Goal: Information Seeking & Learning: Compare options

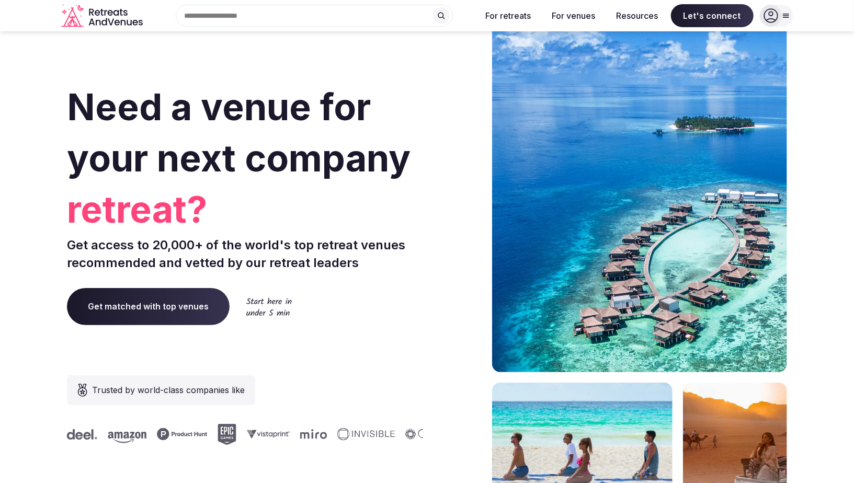
click at [769, 20] on icon at bounding box center [770, 15] width 15 height 15
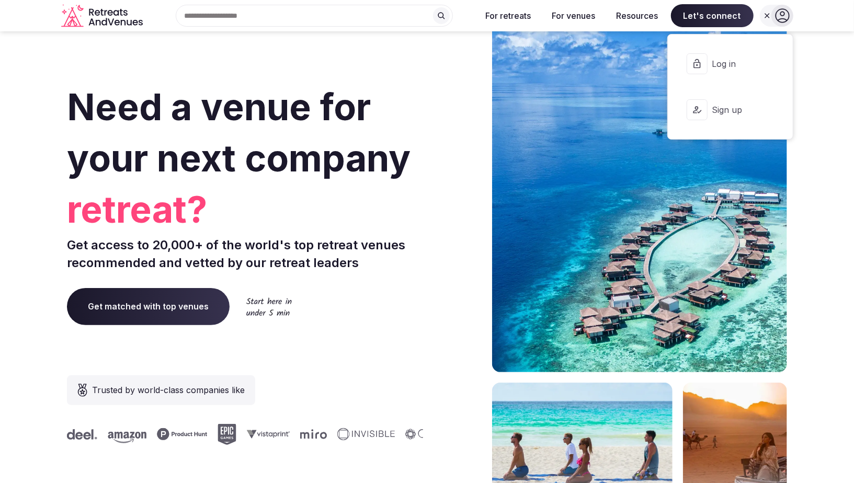
click at [720, 66] on span "Log in" at bounding box center [737, 64] width 50 height 12
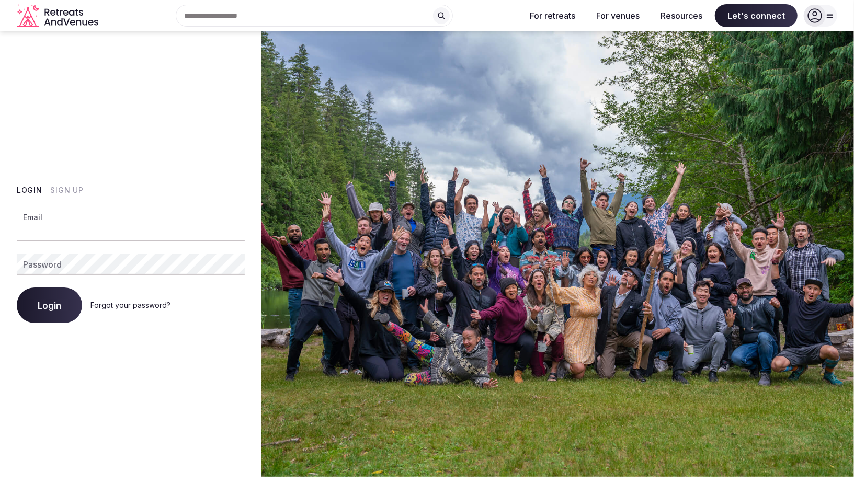
click at [65, 227] on input "Email" at bounding box center [131, 231] width 228 height 21
type input "**********"
click at [49, 300] on span "Login" at bounding box center [50, 305] width 24 height 10
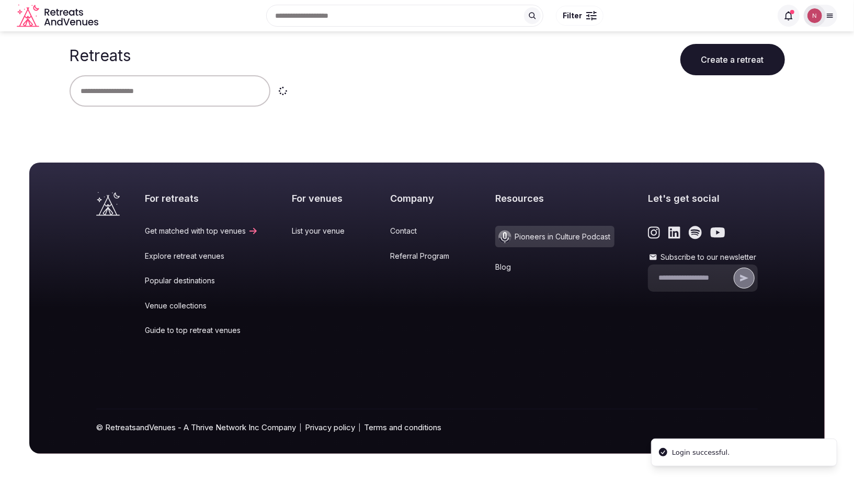
click at [809, 21] on div at bounding box center [814, 15] width 15 height 15
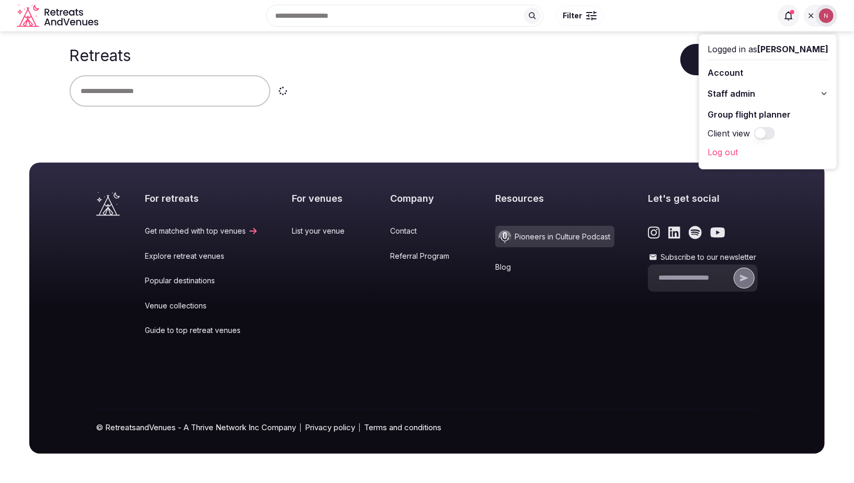
click at [744, 98] on span "Staff admin" at bounding box center [731, 93] width 48 height 13
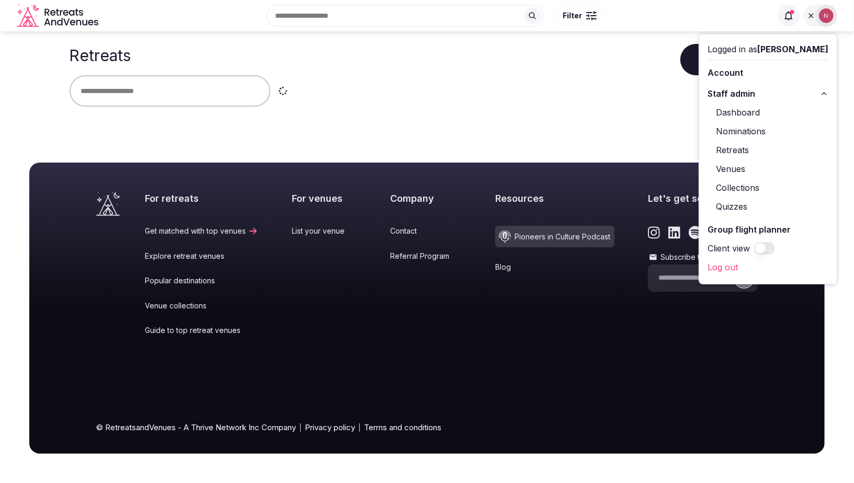
click at [741, 147] on link "Retreats" at bounding box center [767, 150] width 121 height 17
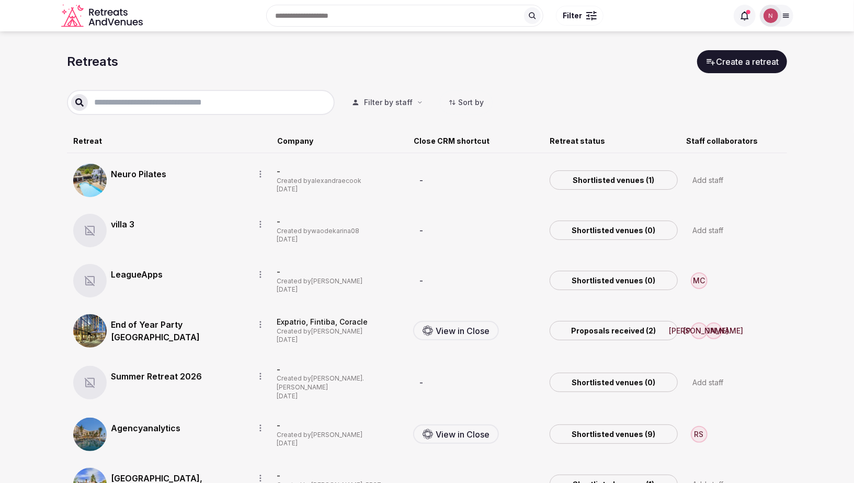
click at [185, 99] on input "text" at bounding box center [209, 102] width 243 height 13
click at [413, 105] on button "Filter by staff" at bounding box center [387, 102] width 88 height 23
type input "********"
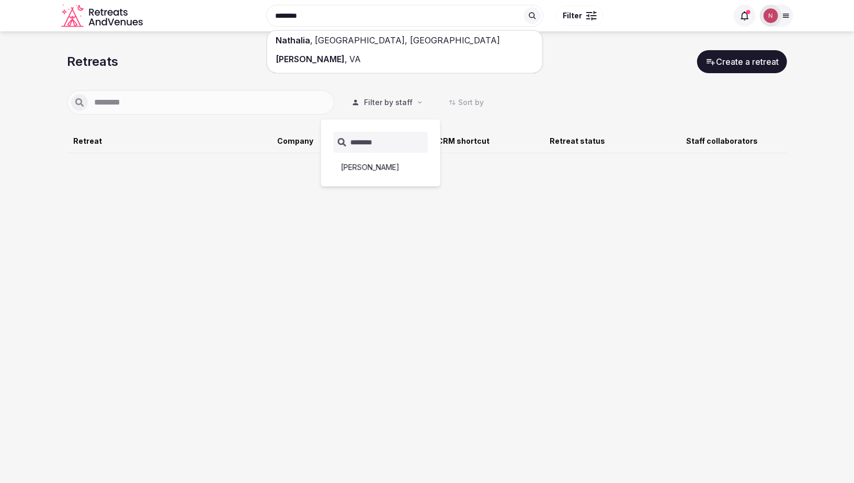
click at [388, 166] on button "[PERSON_NAME]" at bounding box center [380, 167] width 98 height 17
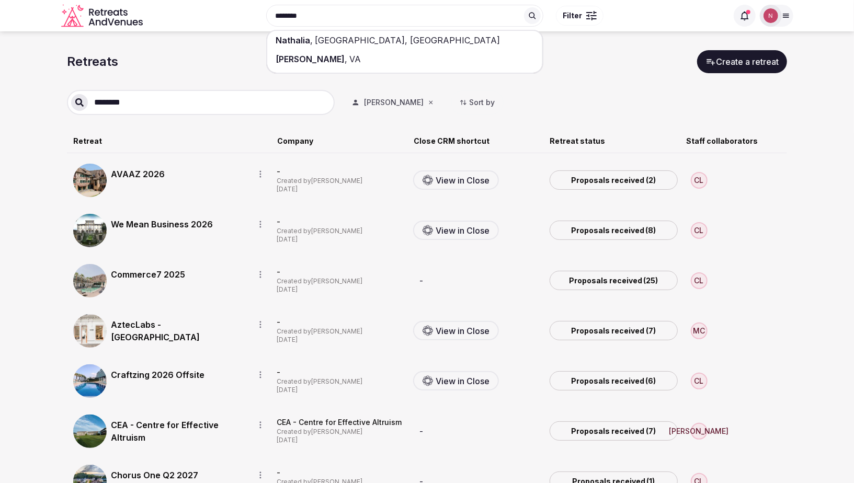
click at [164, 225] on link "We Mean Business 2026" at bounding box center [178, 224] width 135 height 13
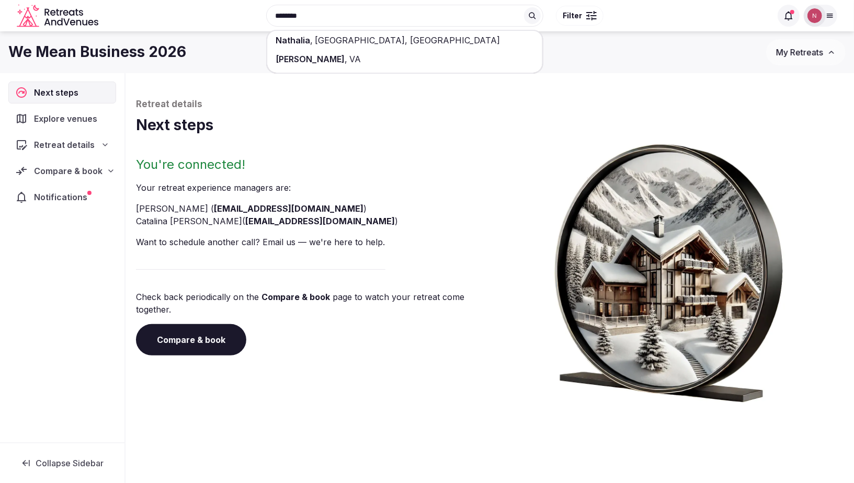
click at [62, 171] on span "Compare & book" at bounding box center [68, 171] width 68 height 13
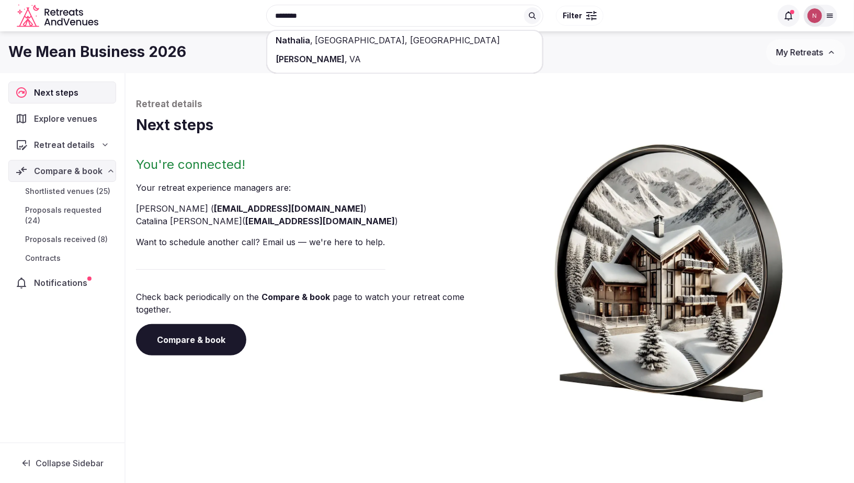
click at [70, 235] on span "Proposals received (8)" at bounding box center [66, 239] width 83 height 10
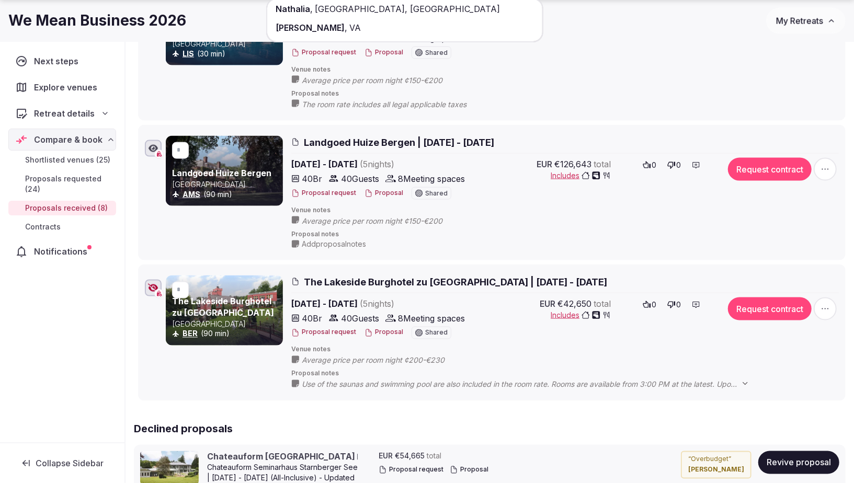
scroll to position [954, 0]
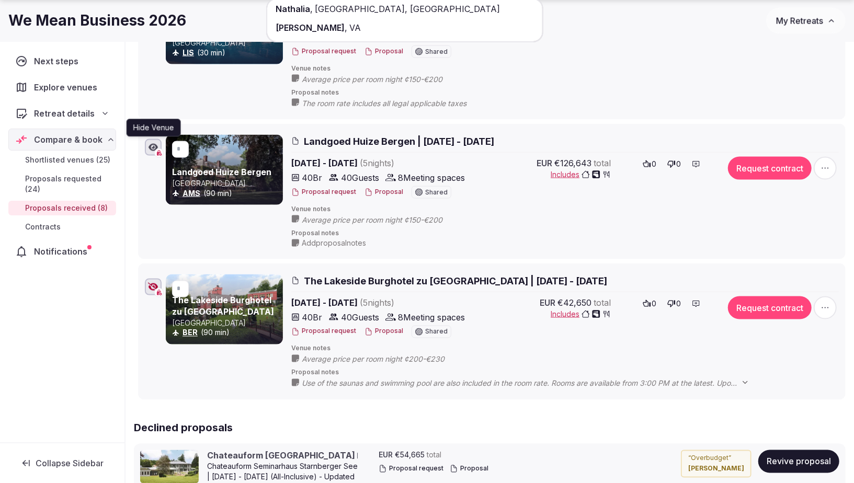
click at [155, 144] on icon "button" at bounding box center [152, 147] width 9 height 7
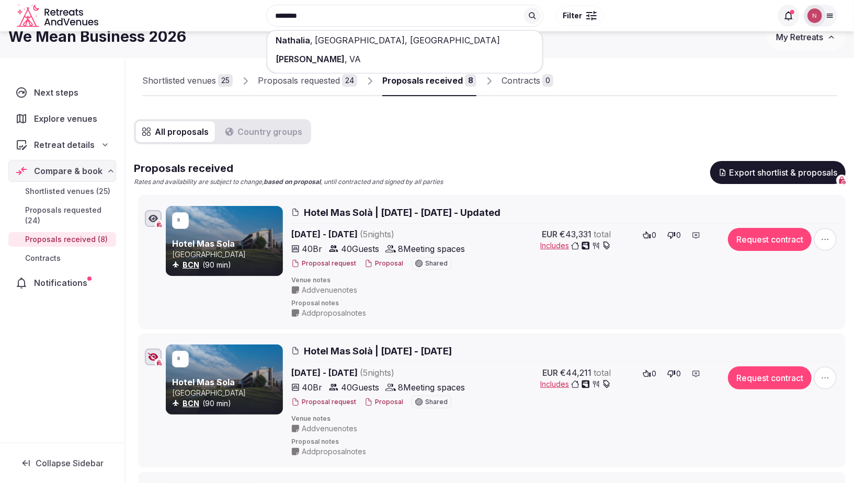
scroll to position [0, 0]
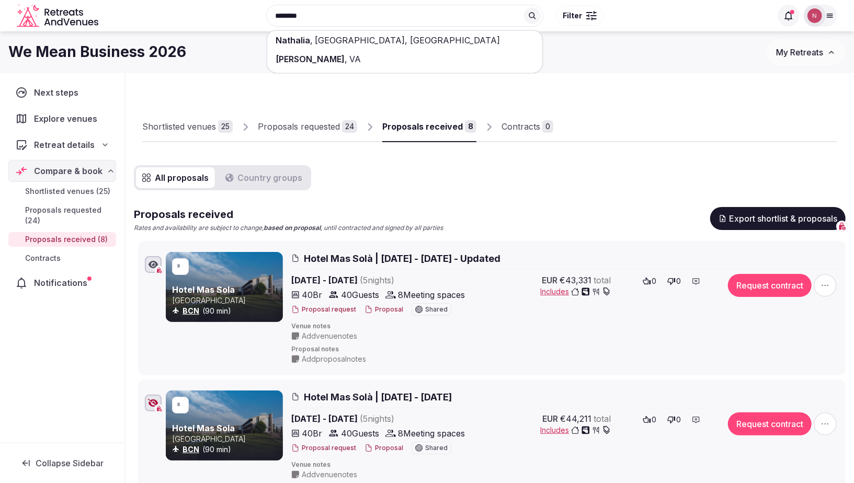
click at [644, 131] on div at bounding box center [695, 133] width 284 height 18
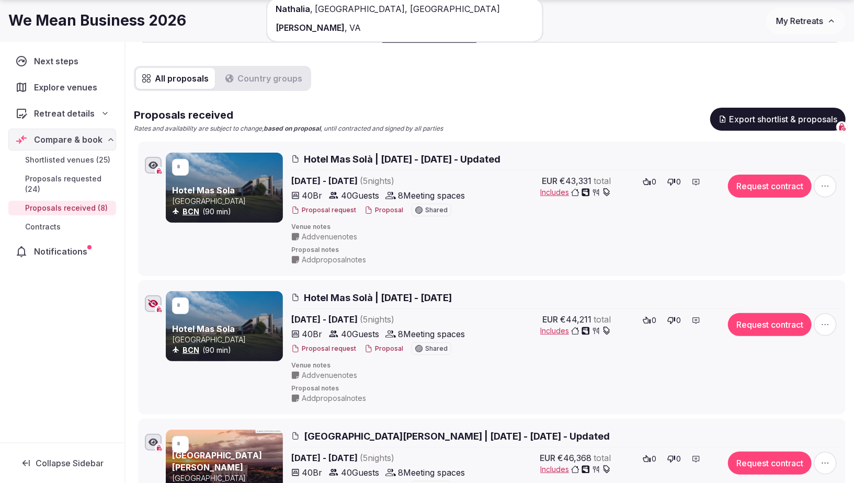
scroll to position [100, 0]
click at [383, 155] on span "Hotel Mas Solà | [DATE] - [DATE] - Updated" at bounding box center [402, 158] width 197 height 13
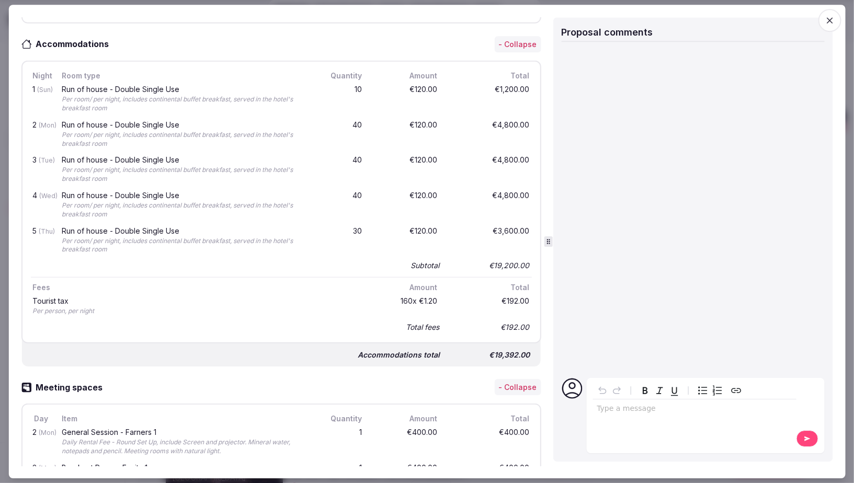
scroll to position [0, 0]
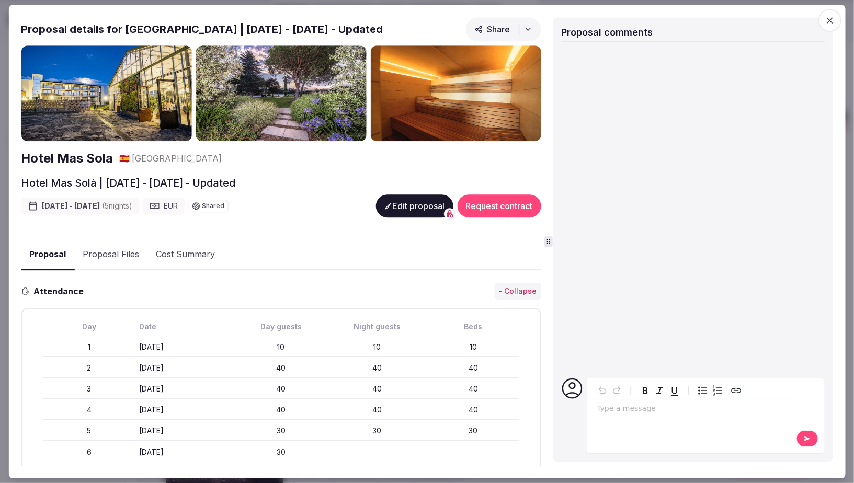
click at [835, 21] on span "button" at bounding box center [829, 20] width 23 height 23
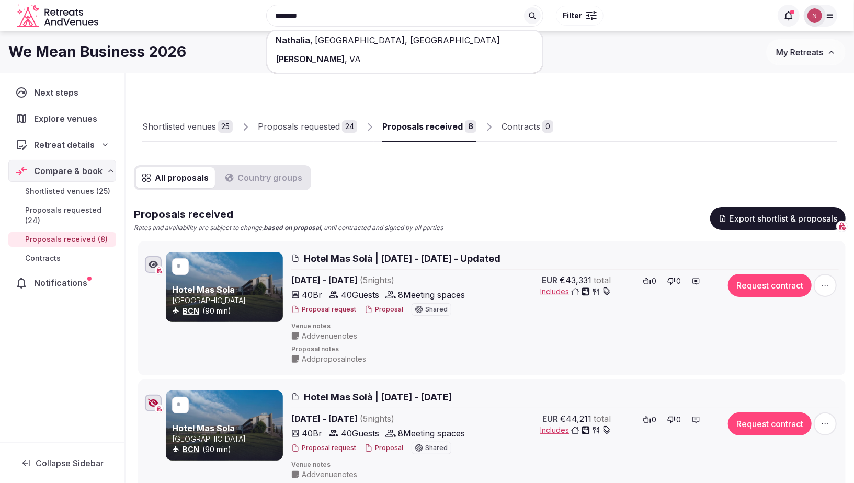
click at [307, 125] on div "Proposals requested" at bounding box center [299, 126] width 82 height 13
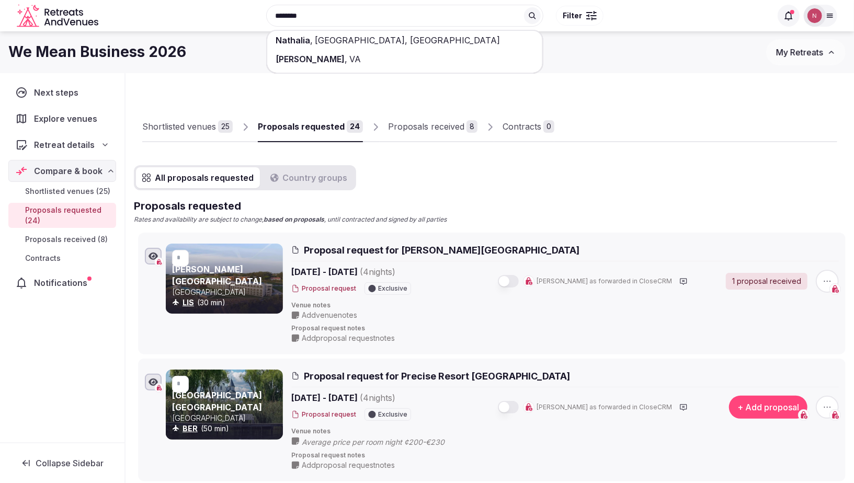
click at [432, 124] on div "Proposals received" at bounding box center [426, 126] width 76 height 13
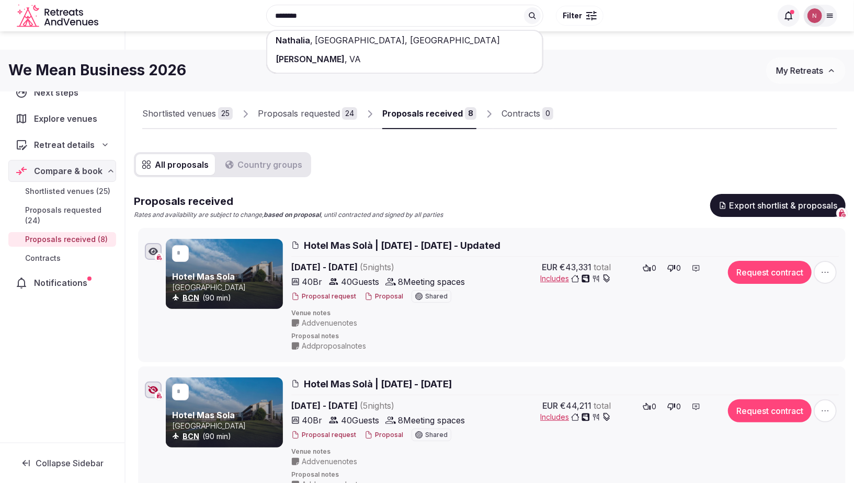
scroll to position [16, 0]
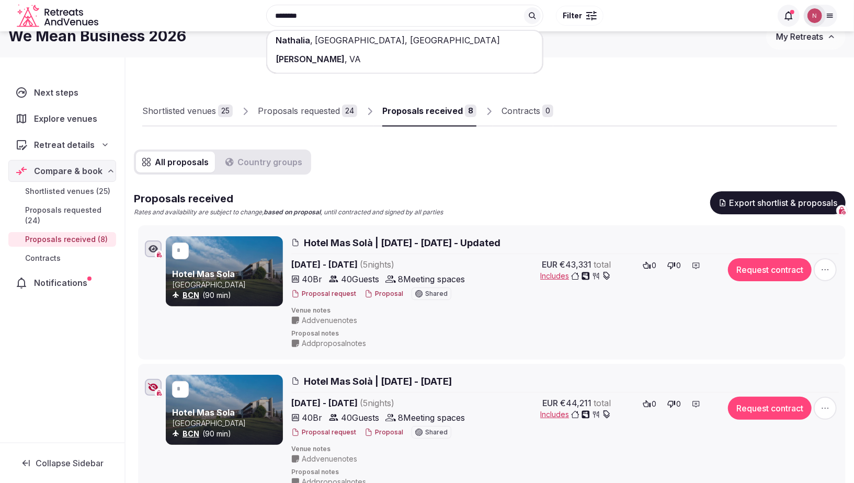
click at [377, 292] on button "Proposal" at bounding box center [383, 294] width 39 height 9
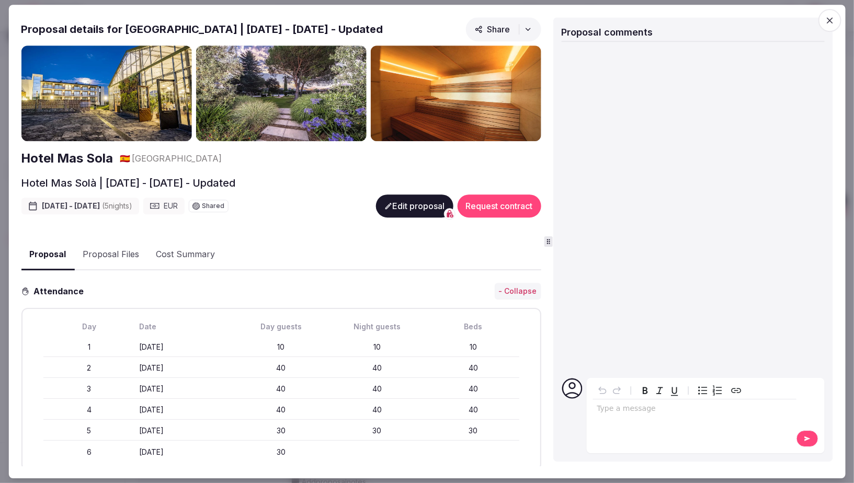
click at [530, 26] on icon "button" at bounding box center [527, 29] width 8 height 8
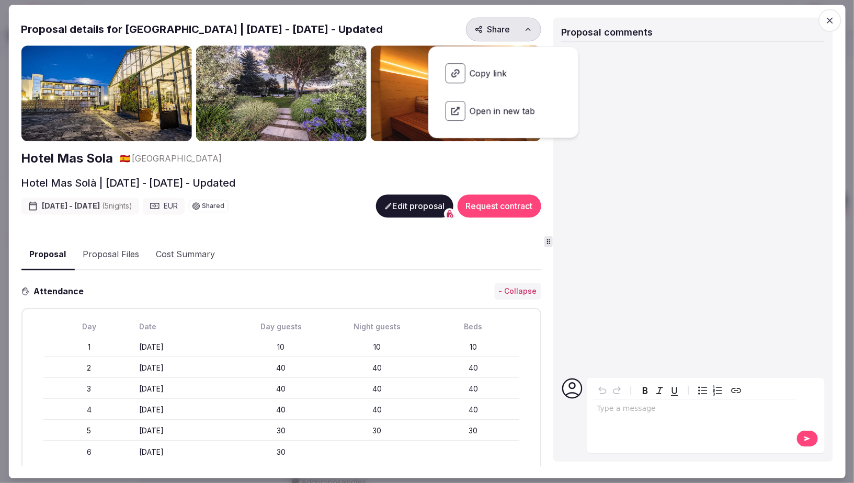
click at [475, 73] on span "Copy link" at bounding box center [503, 73] width 133 height 37
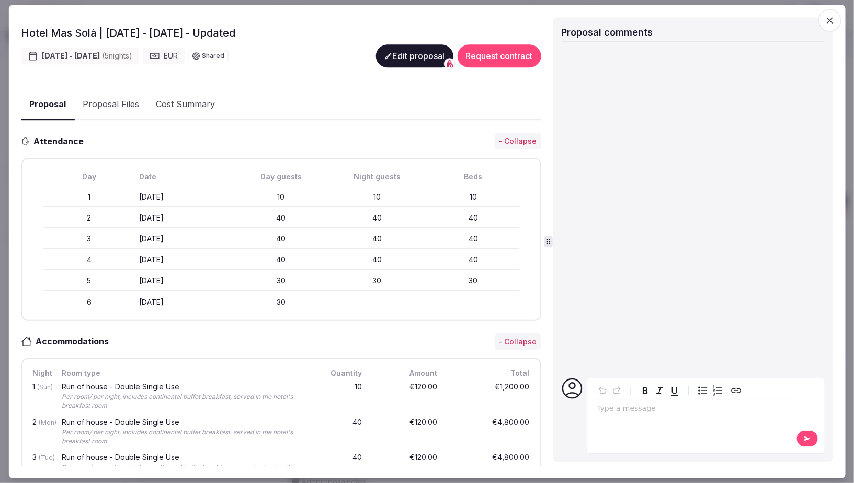
scroll to position [155, 0]
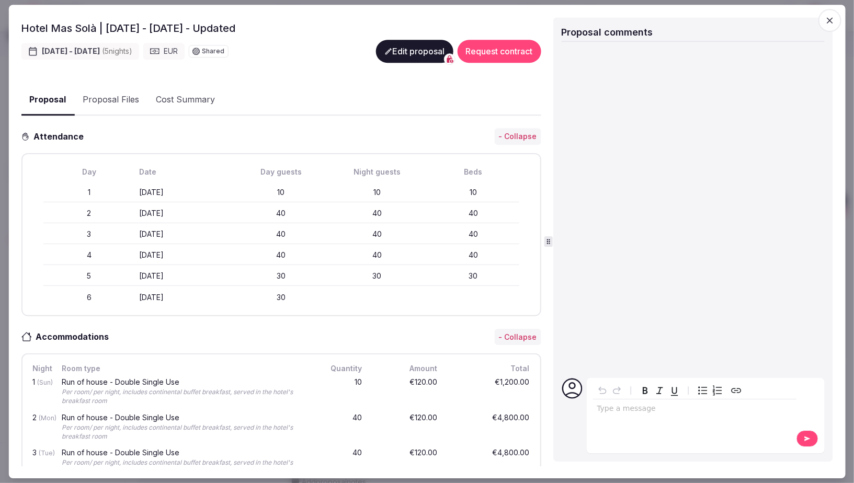
click at [831, 16] on icon "button" at bounding box center [830, 20] width 10 height 10
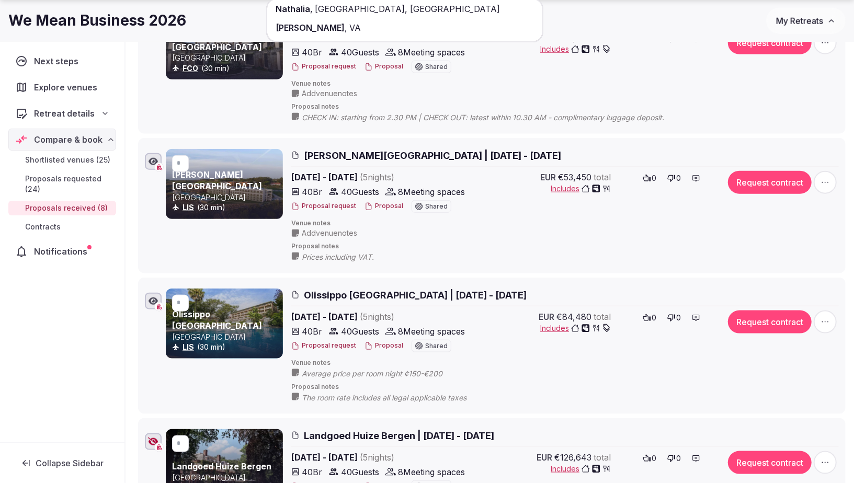
scroll to position [668, 0]
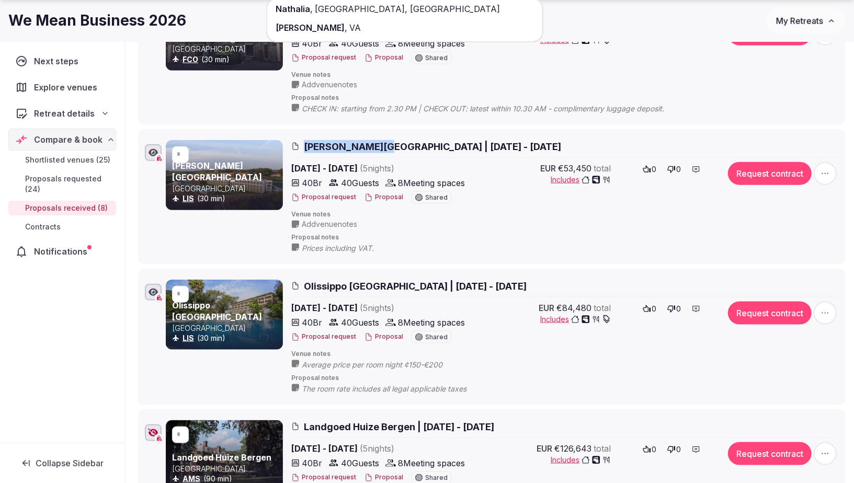
drag, startPoint x: 304, startPoint y: 138, endPoint x: 371, endPoint y: 138, distance: 66.9
click at [371, 140] on span "[PERSON_NAME][GEOGRAPHIC_DATA] | [DATE] - [DATE]" at bounding box center [432, 146] width 257 height 13
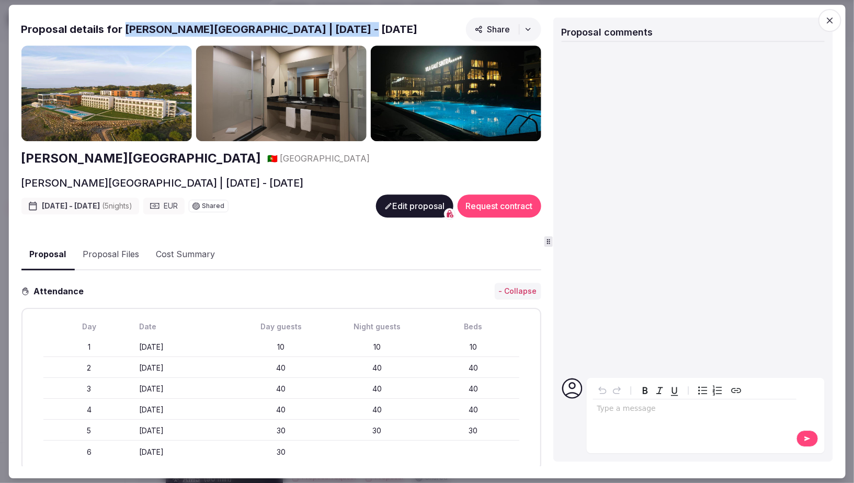
drag, startPoint x: 124, startPoint y: 26, endPoint x: 346, endPoint y: 25, distance: 221.2
click at [346, 25] on div "Proposal details for [PERSON_NAME][GEOGRAPHIC_DATA] | [DATE] - [DATE] Share" at bounding box center [281, 31] width 520 height 28
copy h2 "[PERSON_NAME][GEOGRAPHIC_DATA] | [DATE] - [DATE]"
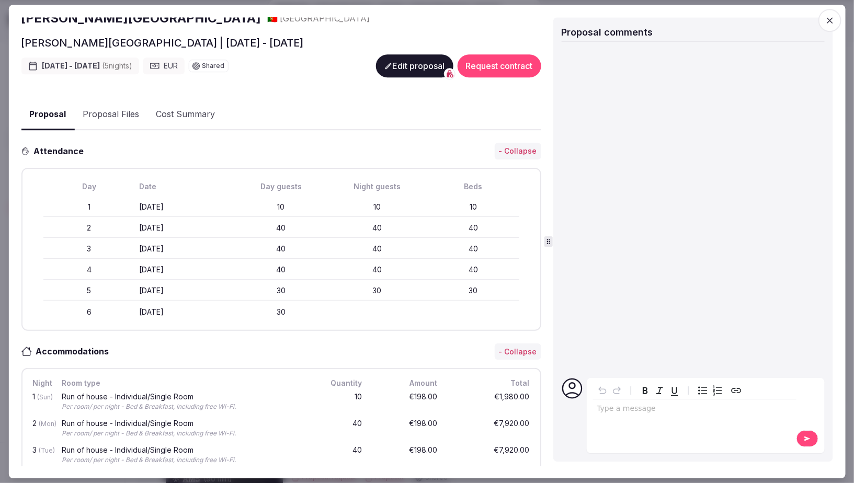
scroll to position [0, 0]
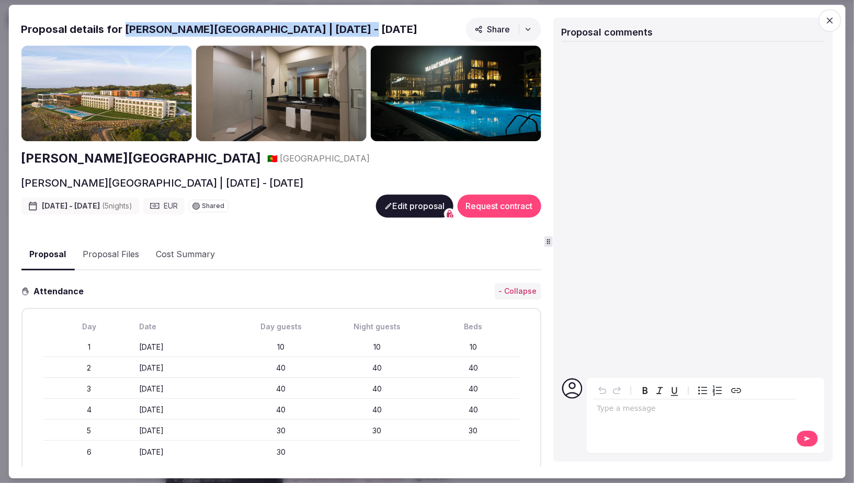
click at [496, 27] on span "Share" at bounding box center [492, 29] width 36 height 10
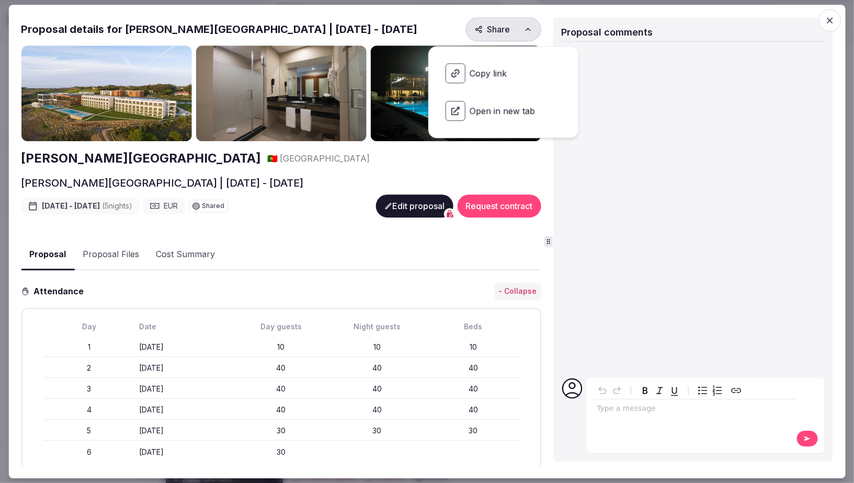
click at [479, 72] on span "Copy link" at bounding box center [503, 73] width 133 height 37
click at [830, 20] on icon "button" at bounding box center [830, 20] width 6 height 6
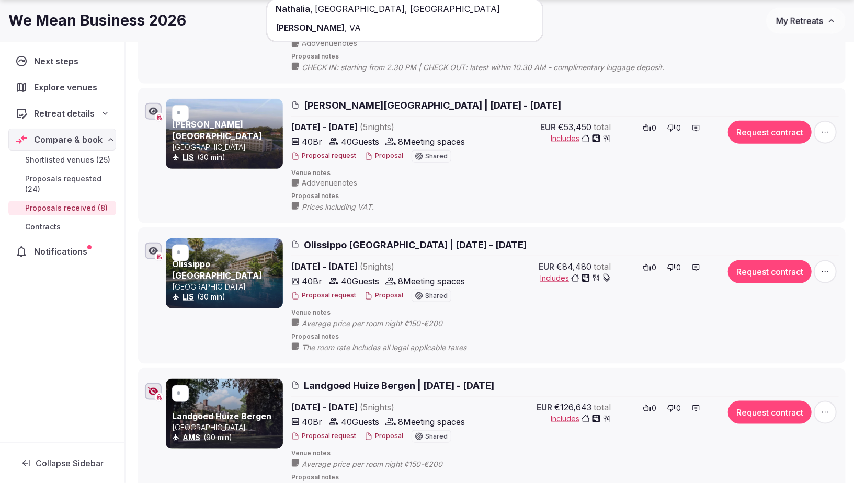
scroll to position [720, 0]
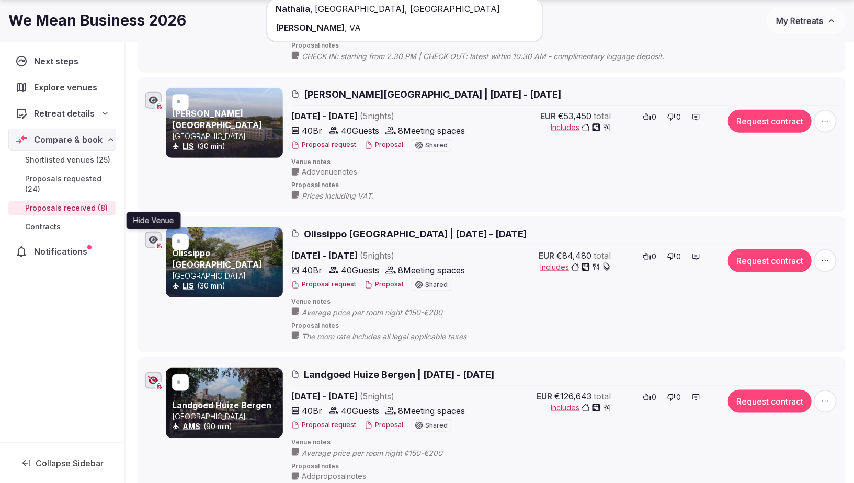
click at [151, 236] on icon "button" at bounding box center [152, 240] width 9 height 8
drag, startPoint x: 304, startPoint y: 223, endPoint x: 589, endPoint y: 232, distance: 285.6
click at [589, 232] on h2 "Olissippo [GEOGRAPHIC_DATA] | [DATE] - [DATE]" at bounding box center [564, 233] width 547 height 13
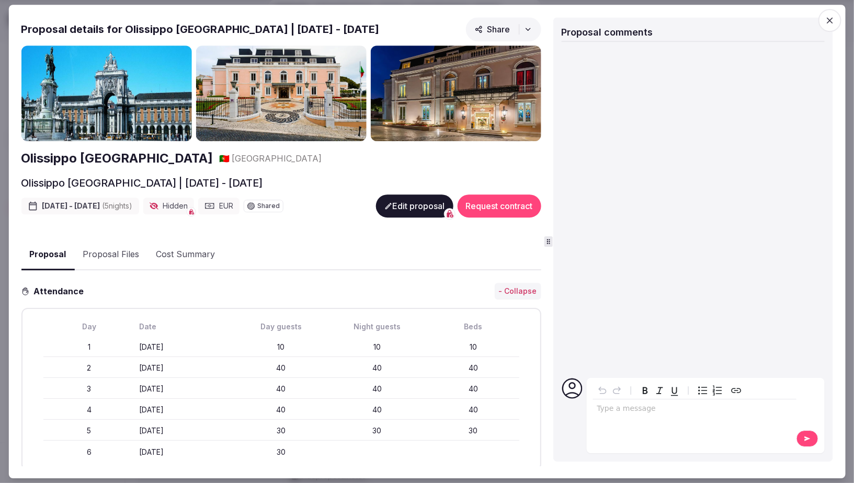
drag, startPoint x: 368, startPoint y: 26, endPoint x: 54, endPoint y: 97, distance: 322.2
click at [54, 97] on div "Proposal details for Olissippo [GEOGRAPHIC_DATA] | [DATE] - [DATE] Share Olissi…" at bounding box center [282, 241] width 523 height 449
drag, startPoint x: 371, startPoint y: 28, endPoint x: 120, endPoint y: 24, distance: 251.0
click at [120, 24] on div "Proposal details for Olissippo [GEOGRAPHIC_DATA] | [DATE] - [DATE] Share" at bounding box center [281, 31] width 520 height 28
copy h2 "Olissippo [GEOGRAPHIC_DATA] | [DATE] - [DATE]"
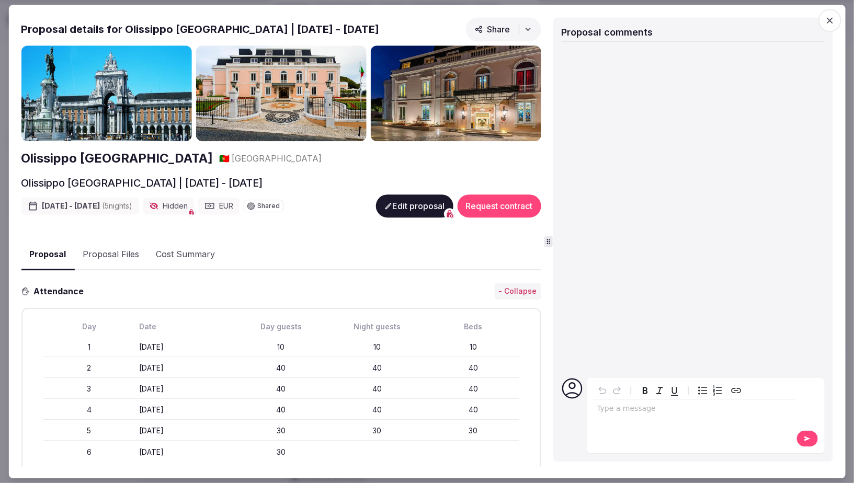
click at [830, 17] on icon "button" at bounding box center [830, 20] width 10 height 10
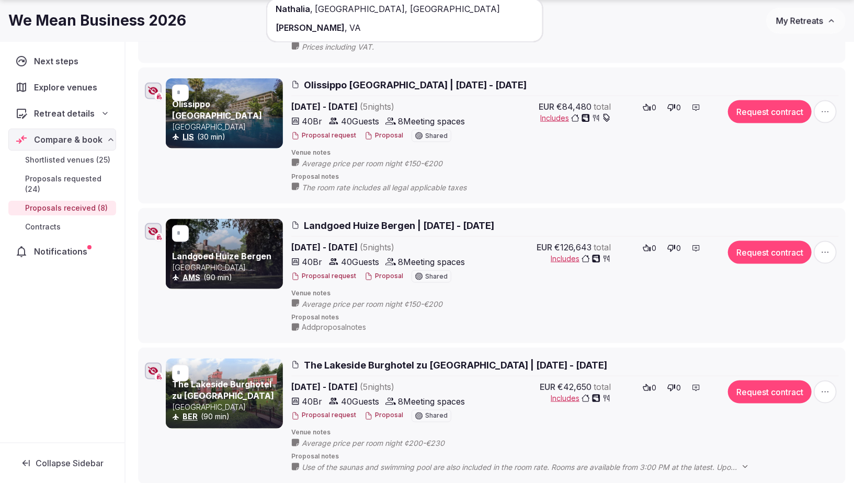
scroll to position [874, 0]
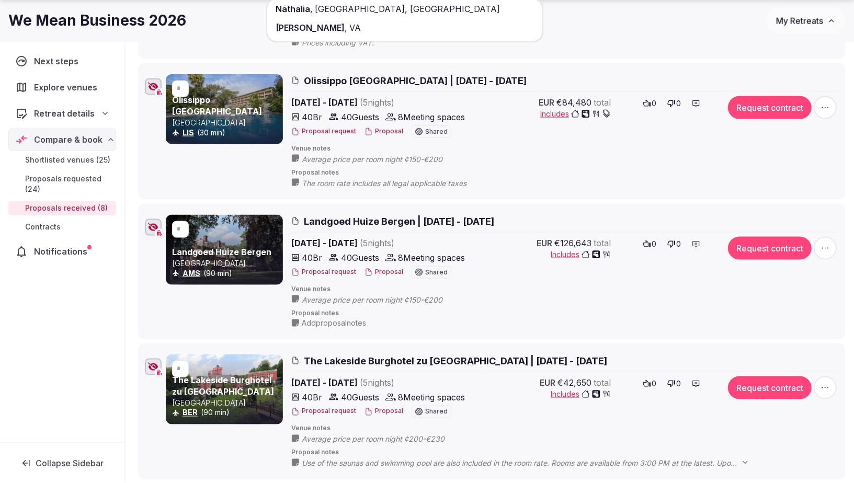
click at [419, 219] on span "Landgoed Huize Bergen | [DATE] - [DATE]" at bounding box center [399, 221] width 190 height 13
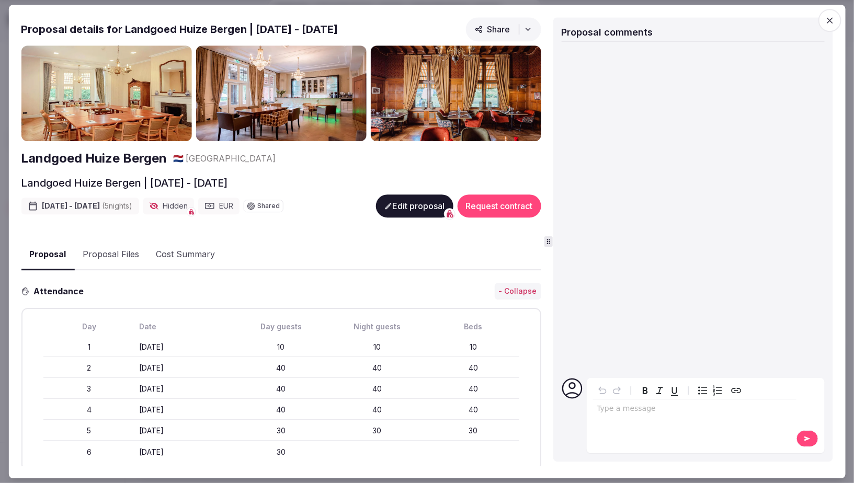
drag, startPoint x: 121, startPoint y: 28, endPoint x: 398, endPoint y: 25, distance: 276.6
click at [398, 25] on div "Proposal details for Landgoed Huize Bergen | [DATE] - [DATE] Share" at bounding box center [281, 31] width 520 height 28
copy h2 "Landgoed Huize Bergen | [DATE] - [DATE]"
click at [829, 18] on icon "button" at bounding box center [830, 20] width 10 height 10
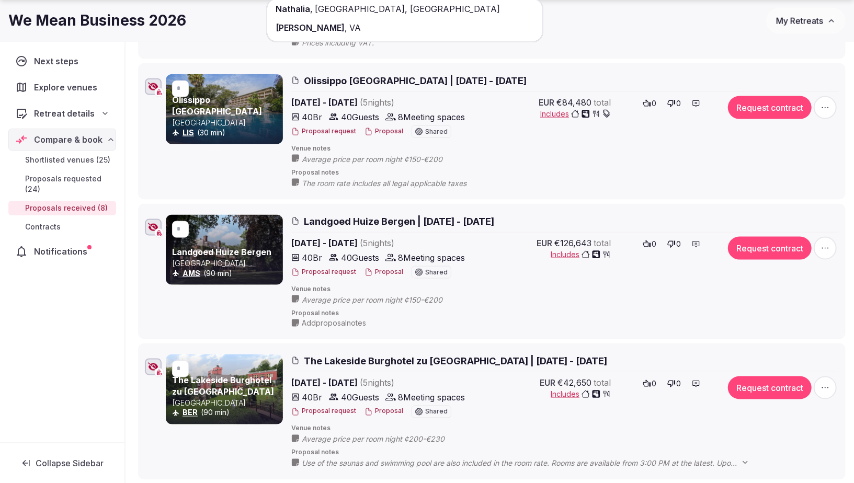
click at [479, 222] on span "Landgoed Huize Bergen | [DATE] - [DATE]" at bounding box center [399, 221] width 190 height 13
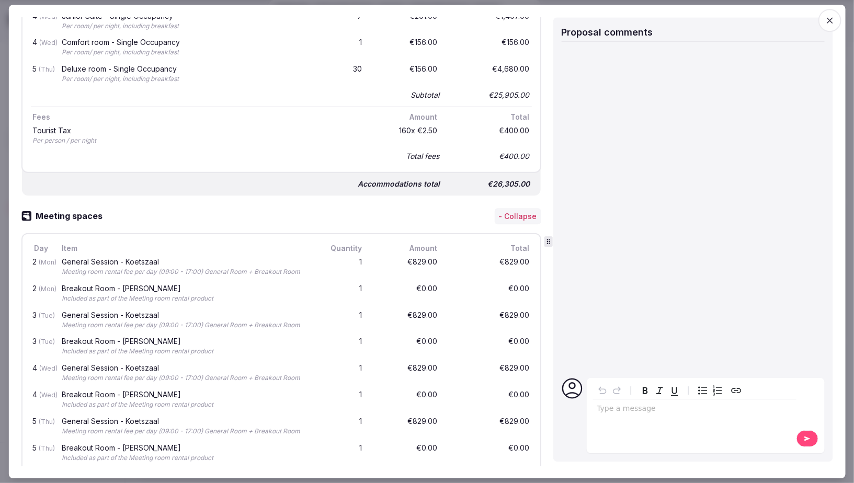
scroll to position [733, 0]
click at [830, 24] on icon "button" at bounding box center [830, 20] width 10 height 10
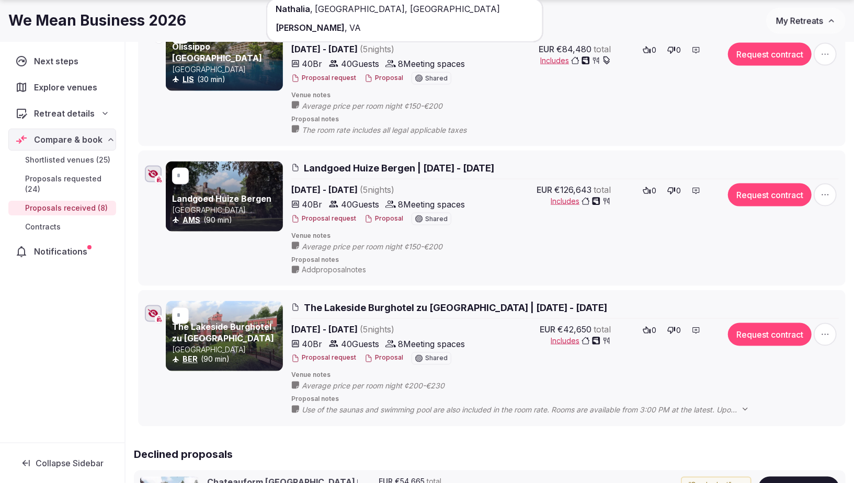
scroll to position [933, 0]
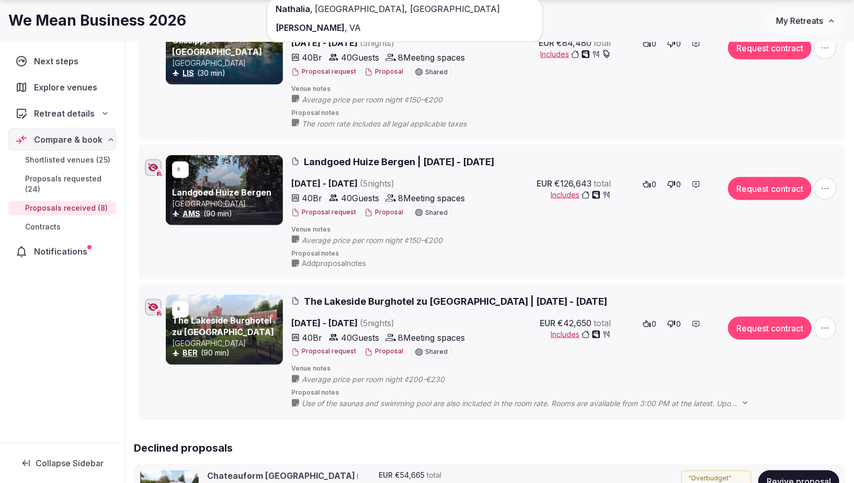
click at [415, 296] on span "The Lakeside Burghotel zu [GEOGRAPHIC_DATA] | [DATE] - [DATE]" at bounding box center [455, 301] width 303 height 13
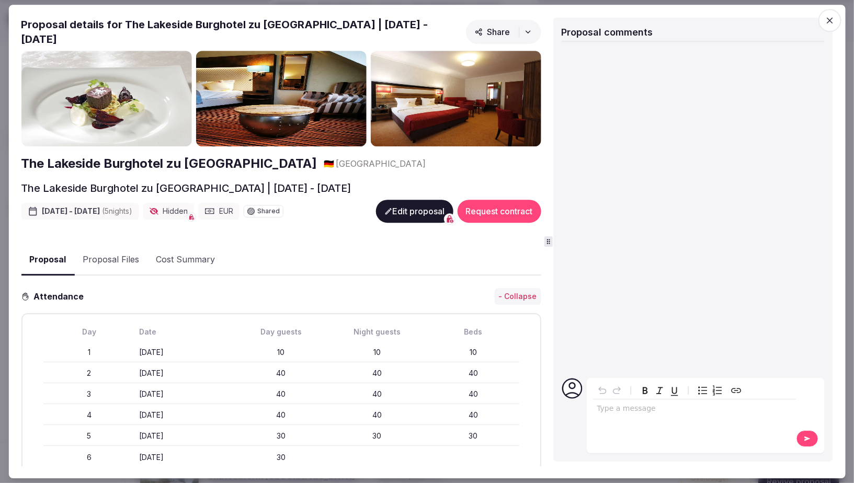
click at [487, 32] on span "Share" at bounding box center [492, 32] width 36 height 10
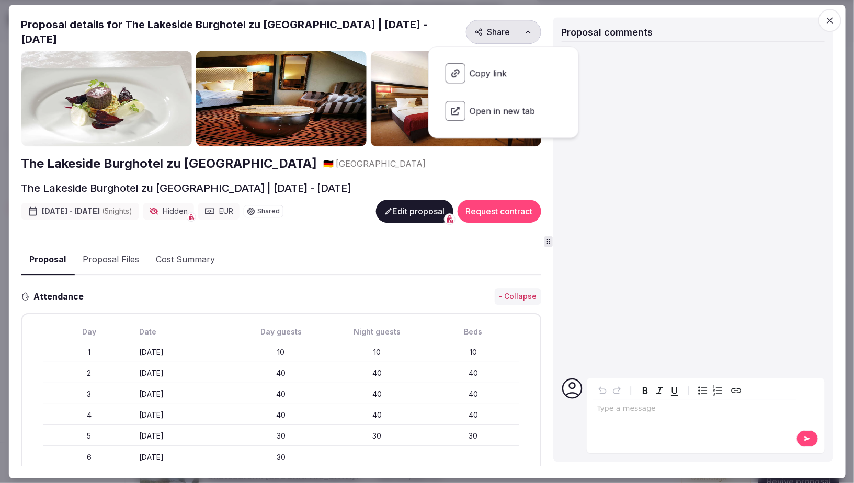
click at [483, 77] on span "Copy link" at bounding box center [503, 73] width 133 height 37
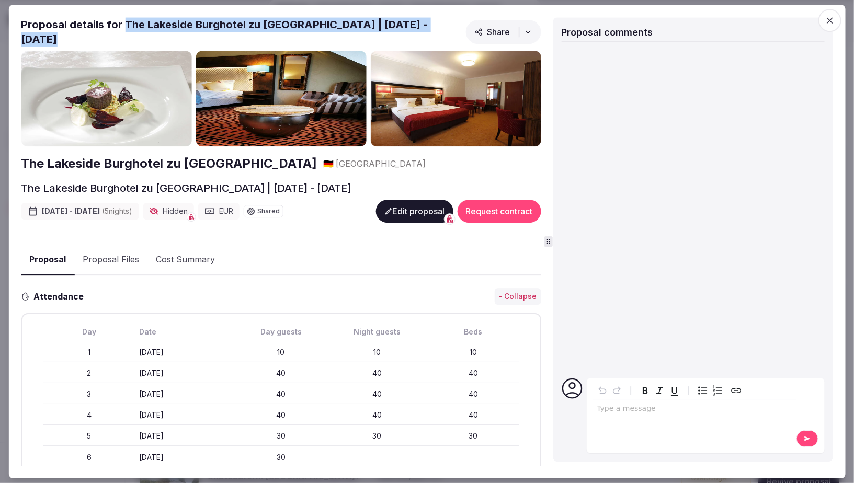
drag, startPoint x: 123, startPoint y: 26, endPoint x: 462, endPoint y: 31, distance: 338.3
click at [462, 31] on div "Proposal details for The Lakeside Burghotel zu [GEOGRAPHIC_DATA] | [DATE] - [DA…" at bounding box center [281, 33] width 520 height 33
copy h2 "The Lakeside Burghotel zu [GEOGRAPHIC_DATA] | [DATE] - [DATE]"
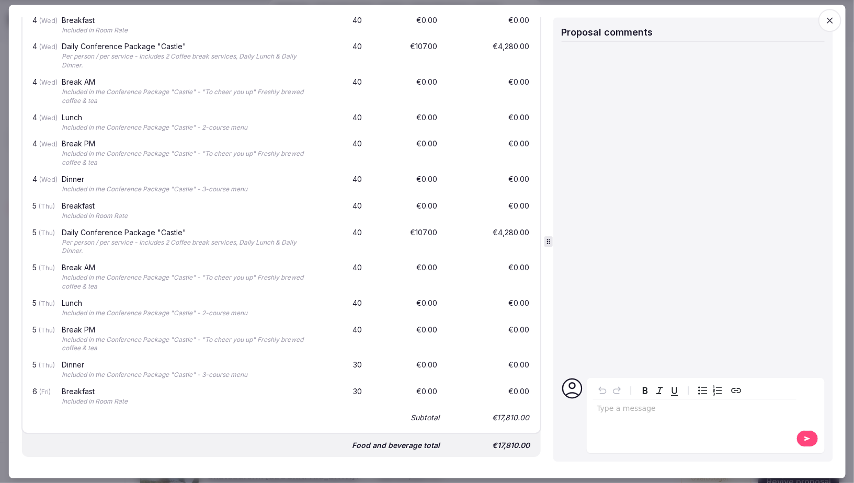
scroll to position [1543, 0]
click at [835, 22] on span "button" at bounding box center [829, 20] width 23 height 23
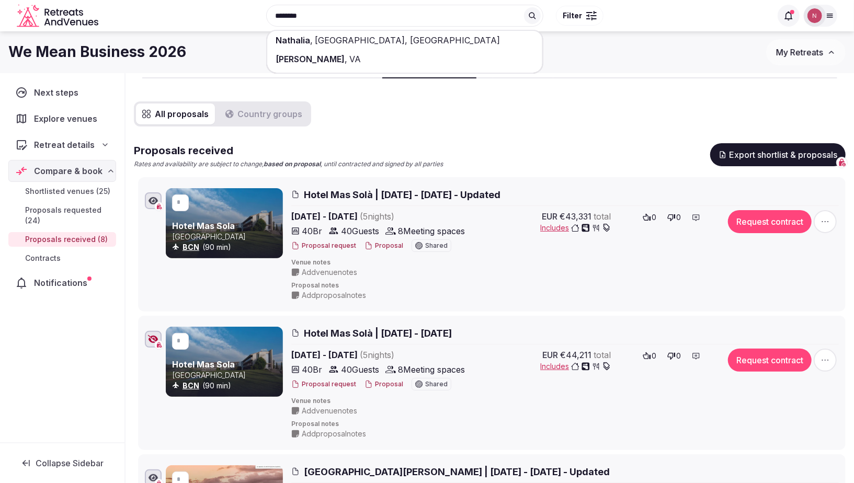
scroll to position [0, 0]
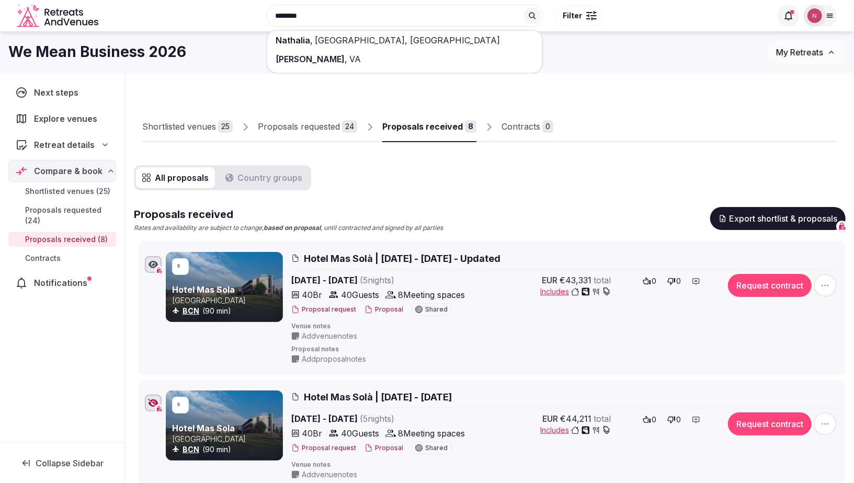
click at [311, 132] on div "Proposals requested" at bounding box center [299, 126] width 82 height 13
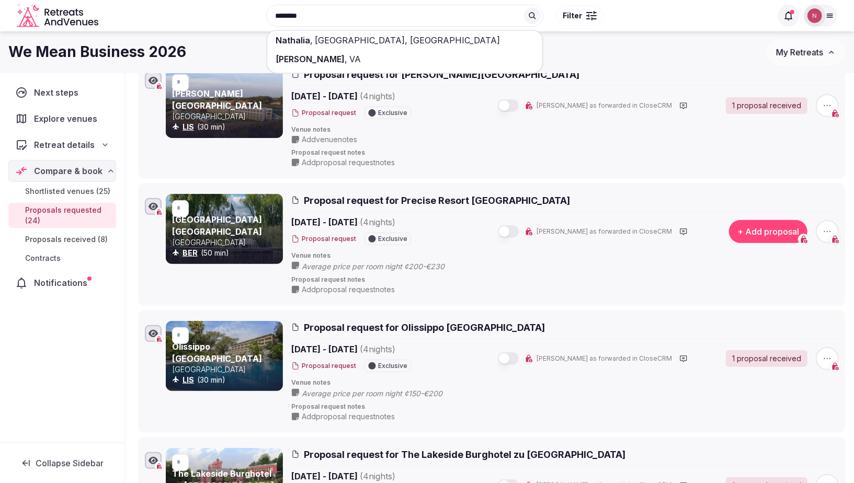
scroll to position [165, 0]
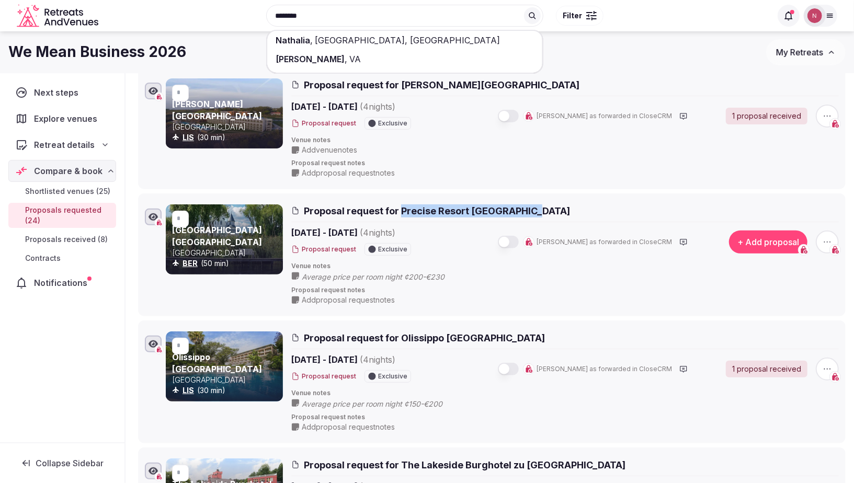
drag, startPoint x: 399, startPoint y: 205, endPoint x: 545, endPoint y: 208, distance: 145.9
click at [545, 208] on h2 "Proposal request for Precise Resort [GEOGRAPHIC_DATA]" at bounding box center [564, 210] width 547 height 13
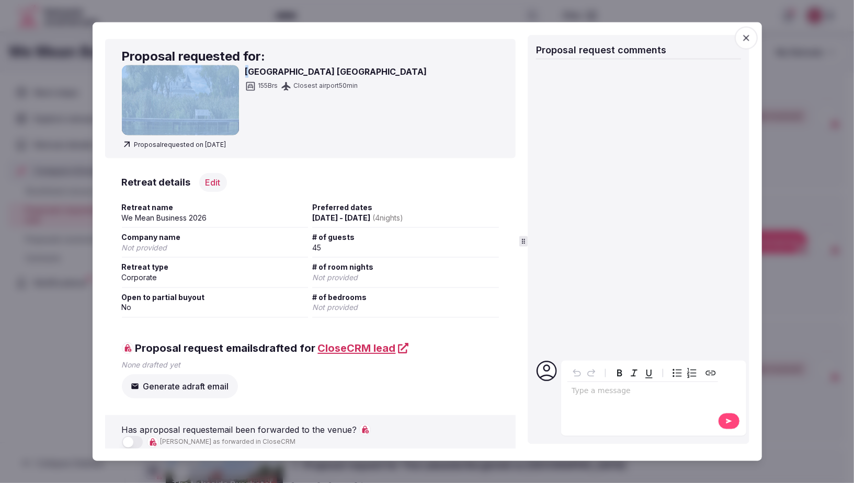
drag, startPoint x: 376, startPoint y: 65, endPoint x: 249, endPoint y: 70, distance: 127.1
click at [249, 70] on div "Proposal requested for: Precise Resort Schwielowsee 155 Brs Closest airport 50 …" at bounding box center [310, 98] width 411 height 119
click at [249, 70] on h3 "[GEOGRAPHIC_DATA] [GEOGRAPHIC_DATA]" at bounding box center [336, 71] width 182 height 13
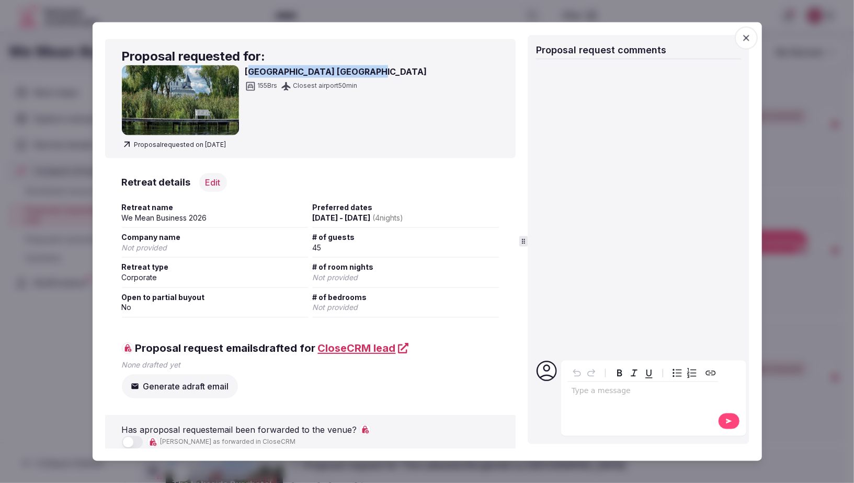
drag, startPoint x: 247, startPoint y: 71, endPoint x: 391, endPoint y: 74, distance: 143.8
click at [391, 74] on div "[GEOGRAPHIC_DATA] 50 min" at bounding box center [310, 100] width 377 height 70
click at [340, 97] on div "[GEOGRAPHIC_DATA] 50 min" at bounding box center [336, 100] width 182 height 70
drag, startPoint x: 380, startPoint y: 71, endPoint x: 243, endPoint y: 73, distance: 137.0
click at [243, 73] on div "[GEOGRAPHIC_DATA] 50 min" at bounding box center [310, 100] width 377 height 70
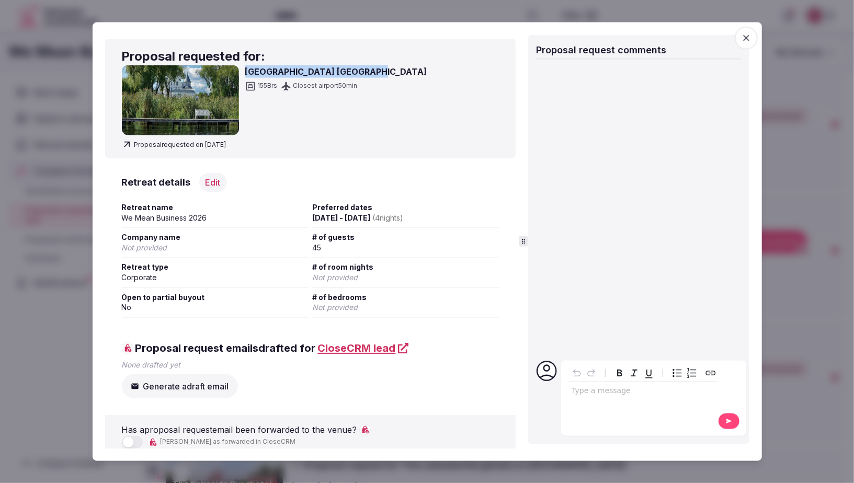
copy h3 "[GEOGRAPHIC_DATA] [GEOGRAPHIC_DATA]"
click at [747, 36] on icon "button" at bounding box center [746, 38] width 10 height 10
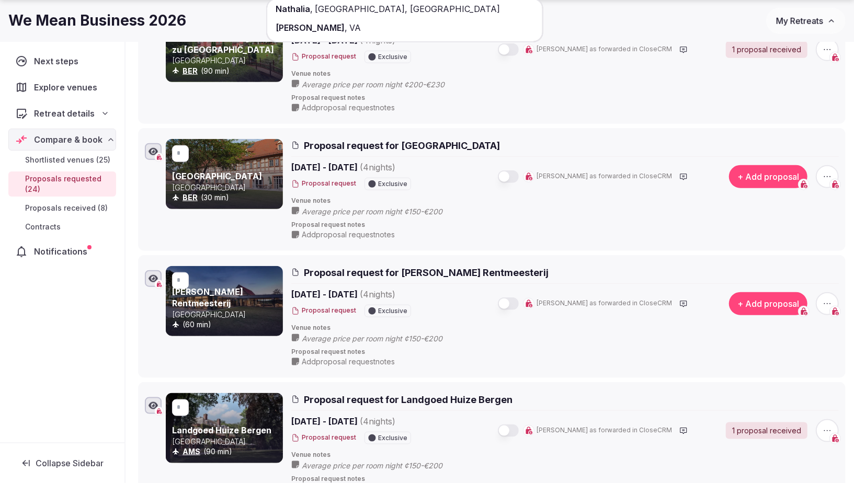
scroll to position [612, 0]
click at [437, 266] on span "Proposal request for [PERSON_NAME] Rentmeesterij" at bounding box center [426, 272] width 245 height 13
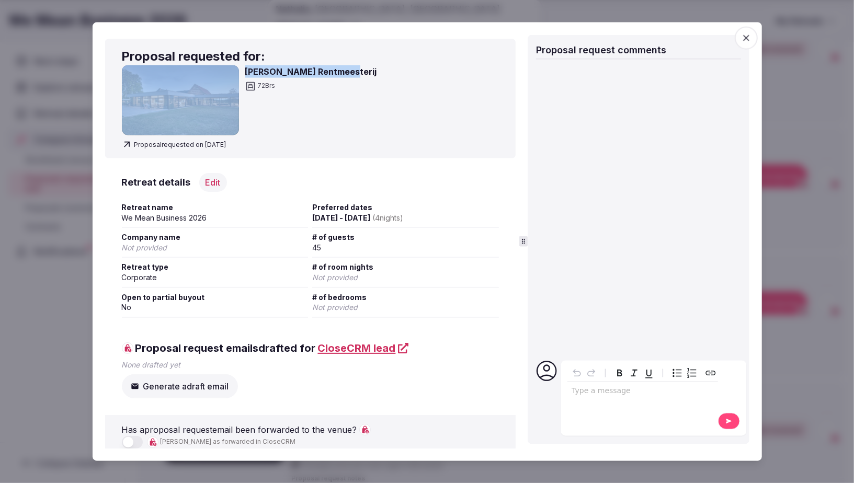
drag, startPoint x: 349, startPoint y: 72, endPoint x: 241, endPoint y: 76, distance: 108.3
click at [241, 76] on div "[PERSON_NAME] Rentmeesterij 72 Brs" at bounding box center [310, 100] width 377 height 70
copy div "[PERSON_NAME] Rentmeesterij"
click at [746, 39] on icon "button" at bounding box center [746, 38] width 10 height 10
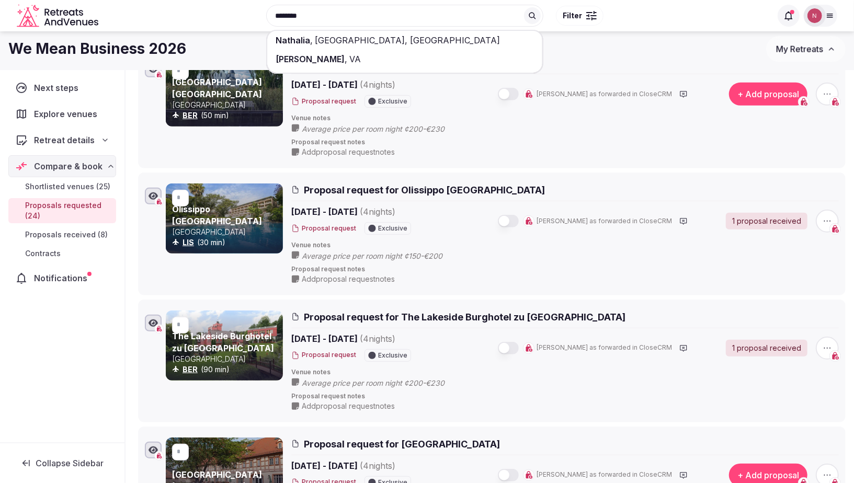
scroll to position [0, 0]
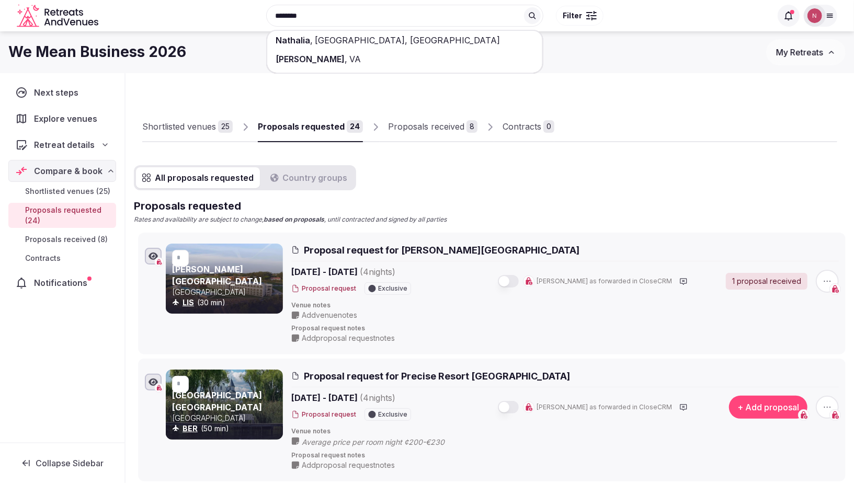
click at [431, 113] on link "Proposals received 8" at bounding box center [432, 127] width 89 height 30
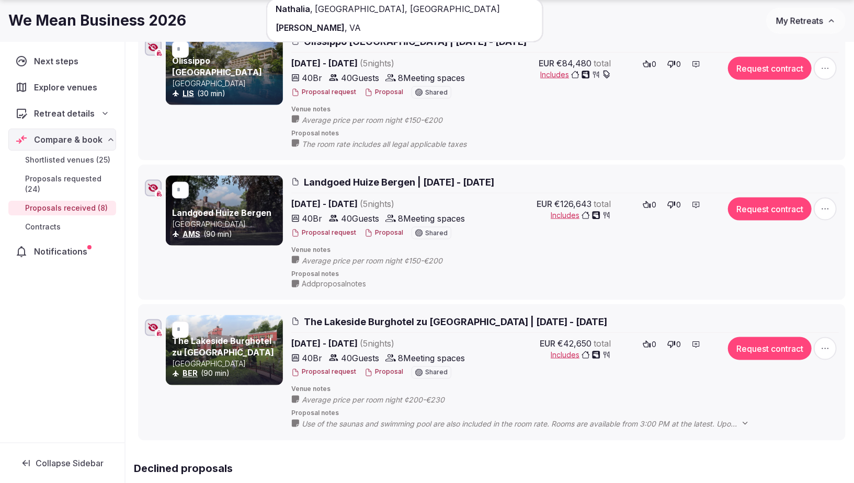
scroll to position [921, 0]
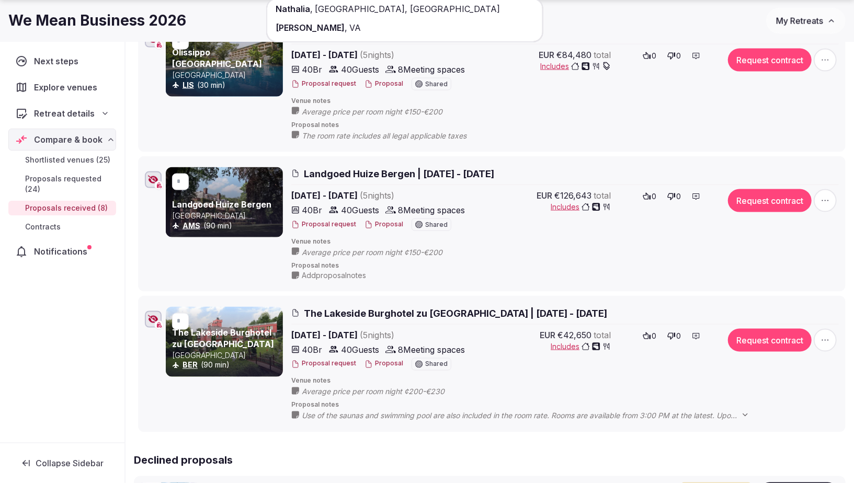
click at [488, 411] on span "Use of the saunas and swimming pool are also included in the room rate. Rooms a…" at bounding box center [531, 416] width 458 height 10
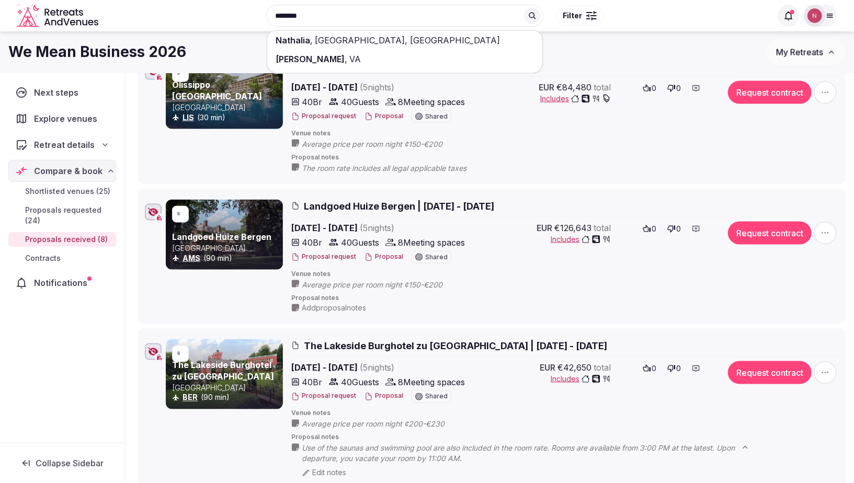
scroll to position [885, 0]
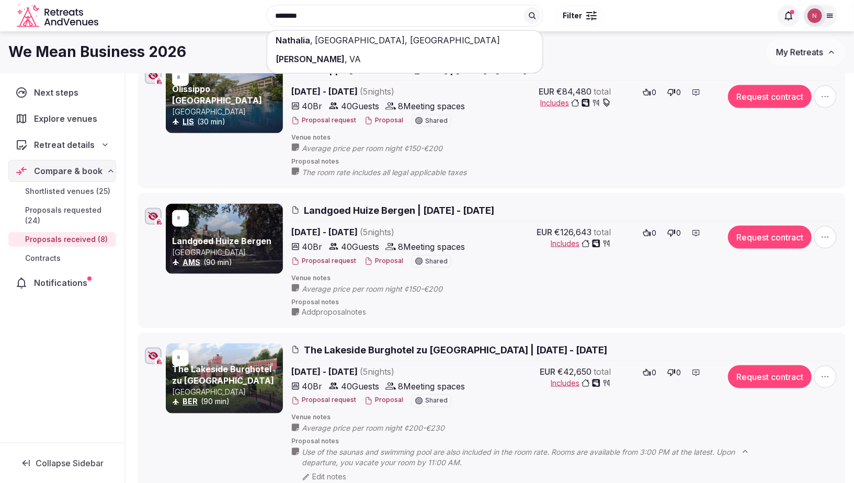
drag, startPoint x: 303, startPoint y: 201, endPoint x: 540, endPoint y: 203, distance: 236.9
click at [540, 204] on h2 "Landgoed Huize Bergen | [DATE] - [DATE]" at bounding box center [564, 210] width 547 height 13
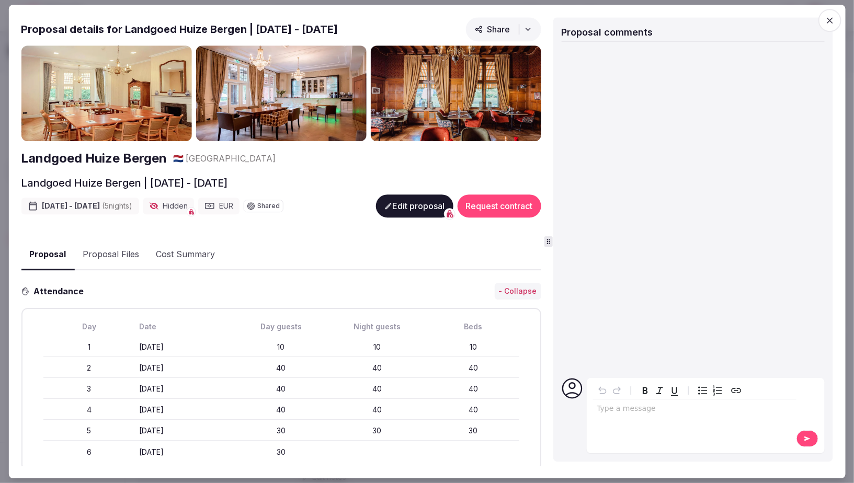
copy span "Landgoed Huize Bergen | [DATE] - [DATE]"
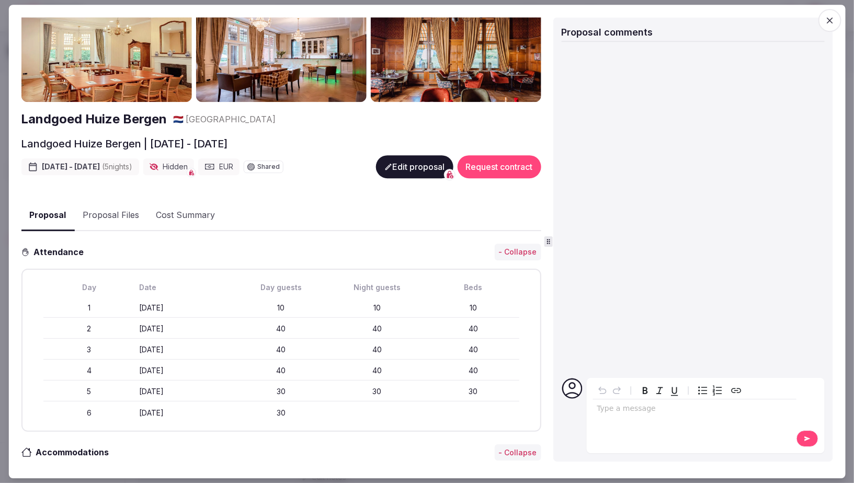
scroll to position [0, 0]
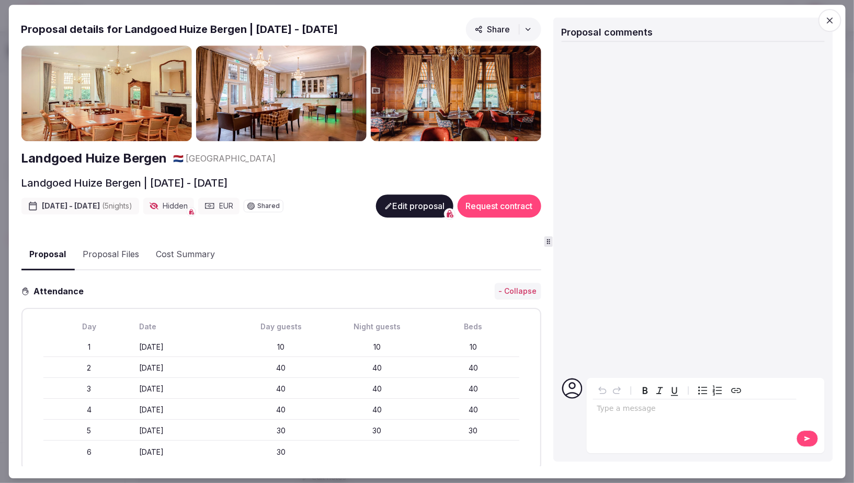
click at [829, 21] on icon "button" at bounding box center [830, 20] width 6 height 6
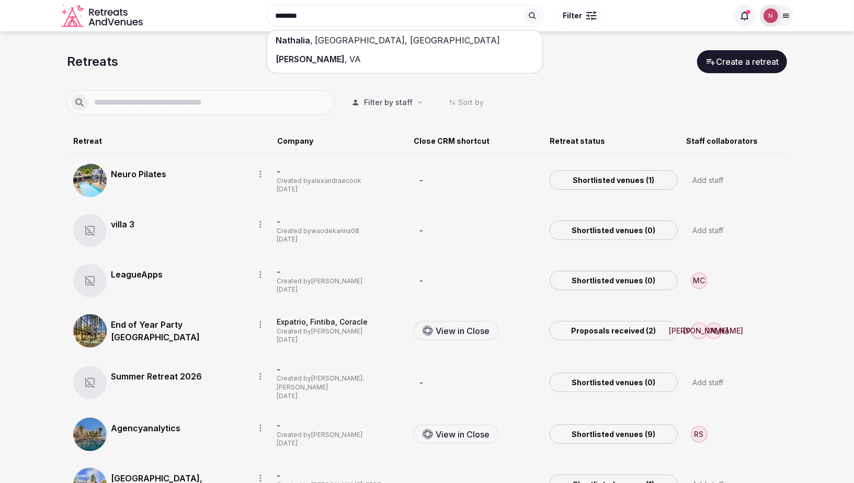
click at [193, 104] on input "text" at bounding box center [209, 102] width 243 height 13
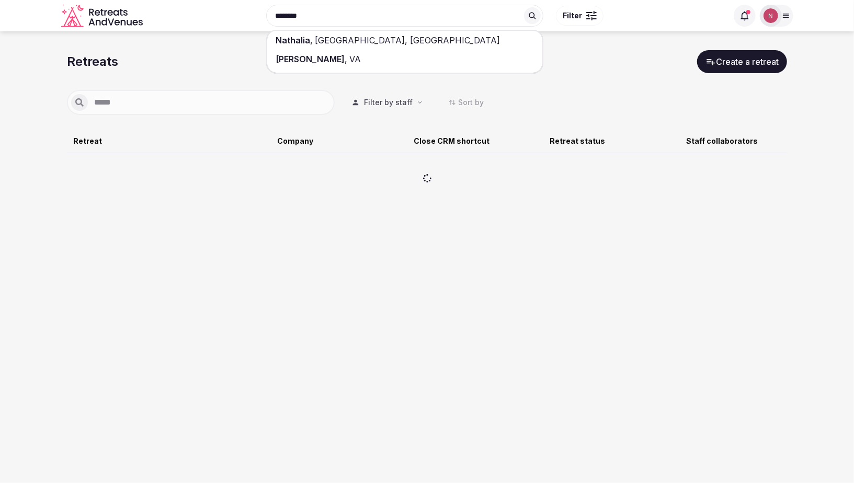
click at [157, 106] on input "*****" at bounding box center [209, 102] width 243 height 13
type input "*****"
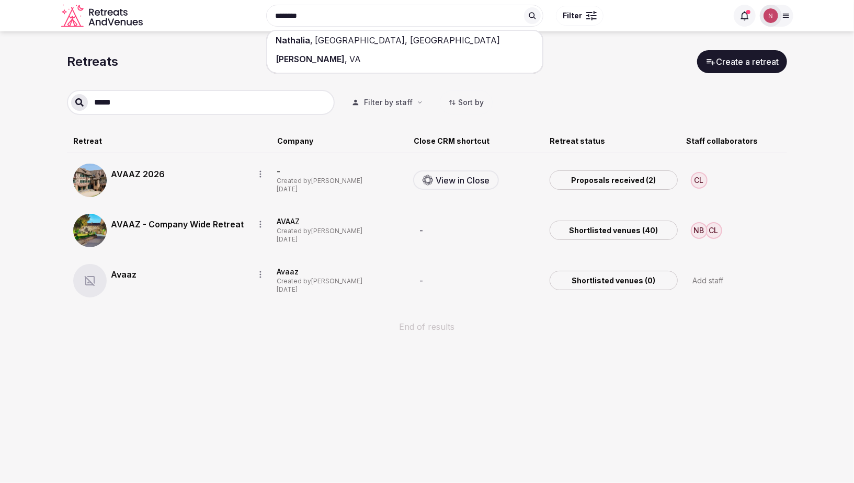
click at [211, 178] on link "AVAAZ 2026" at bounding box center [178, 174] width 135 height 13
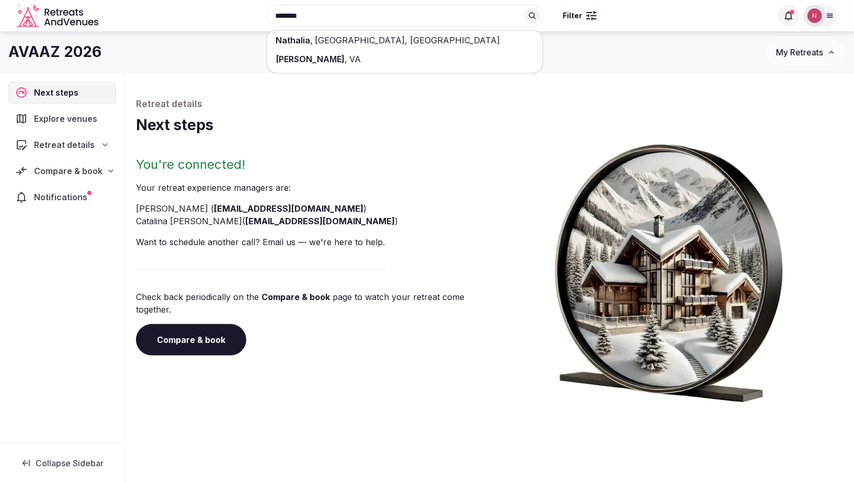
click at [52, 196] on span "Notifications" at bounding box center [63, 197] width 58 height 13
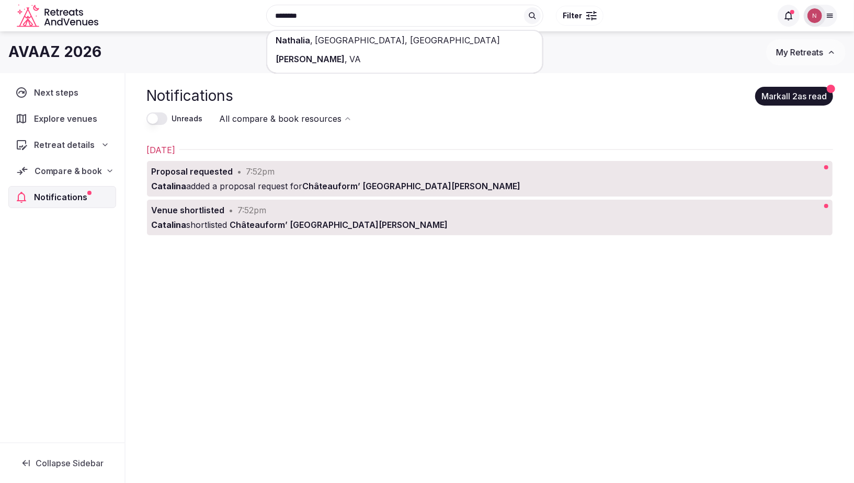
click at [62, 168] on span "Compare & book" at bounding box center [68, 171] width 67 height 13
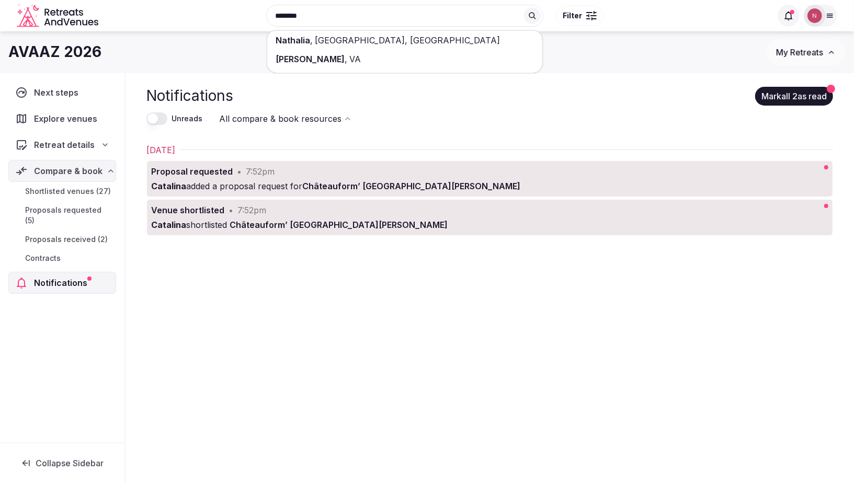
click at [72, 234] on span "Proposals received (2)" at bounding box center [66, 239] width 83 height 10
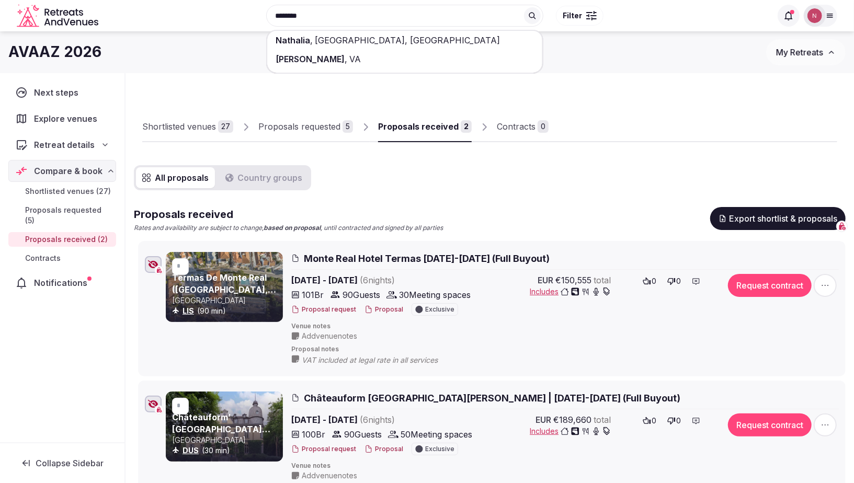
click at [311, 128] on div "Proposals requested" at bounding box center [299, 126] width 82 height 13
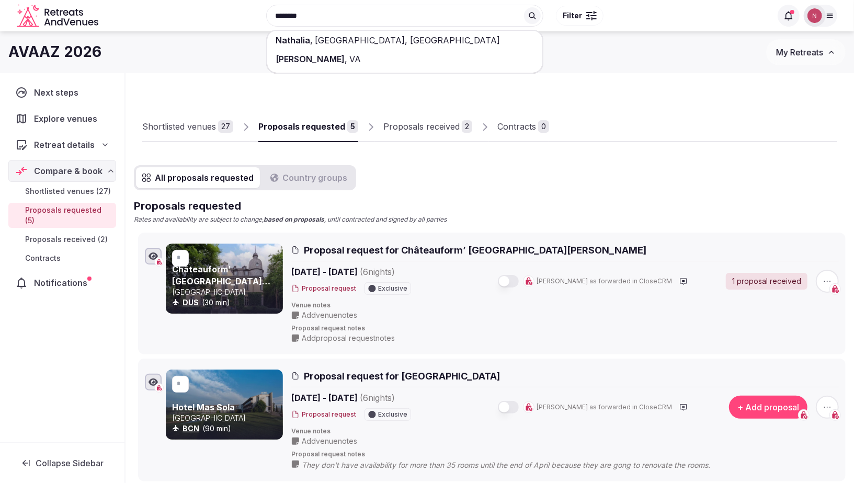
click at [427, 124] on div "Proposals received" at bounding box center [421, 126] width 76 height 13
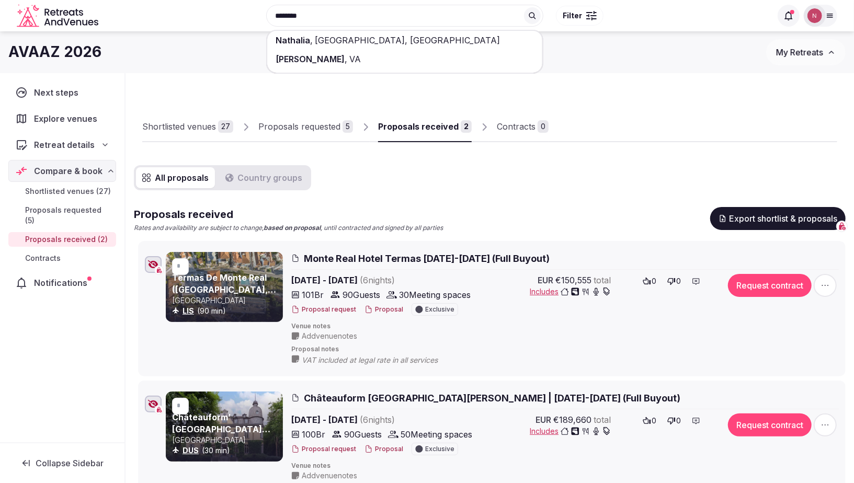
click at [375, 257] on span "Monte Real Hotel Termas [DATE]-[DATE] (Full Buyout)" at bounding box center [427, 258] width 246 height 13
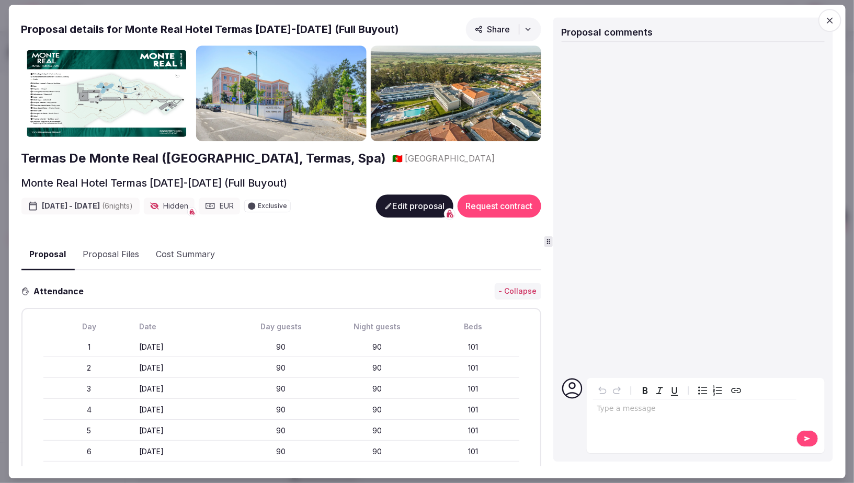
click at [831, 22] on icon "button" at bounding box center [830, 20] width 10 height 10
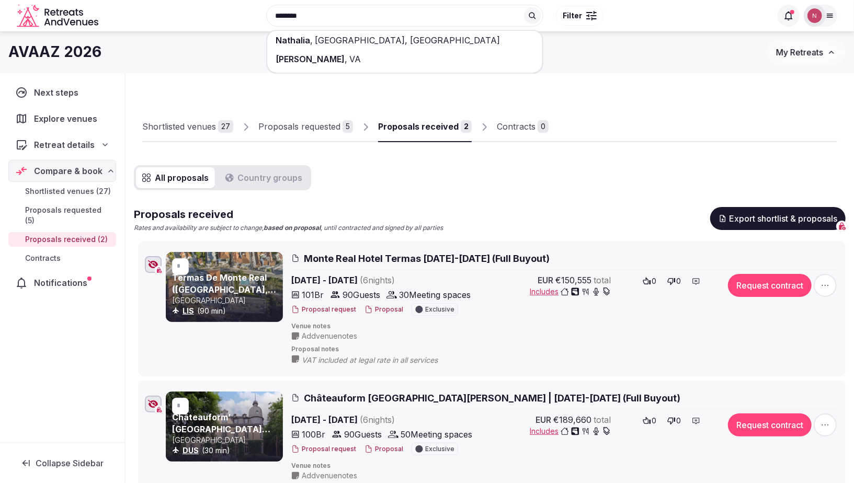
click at [454, 258] on span "Monte Real Hotel Termas [DATE]-[DATE] (Full Buyout)" at bounding box center [427, 258] width 246 height 13
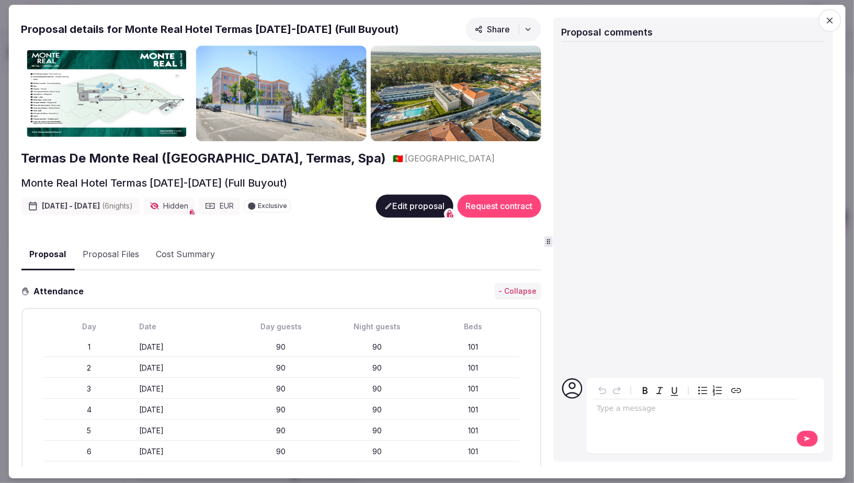
click at [490, 22] on button "Share" at bounding box center [502, 29] width 75 height 24
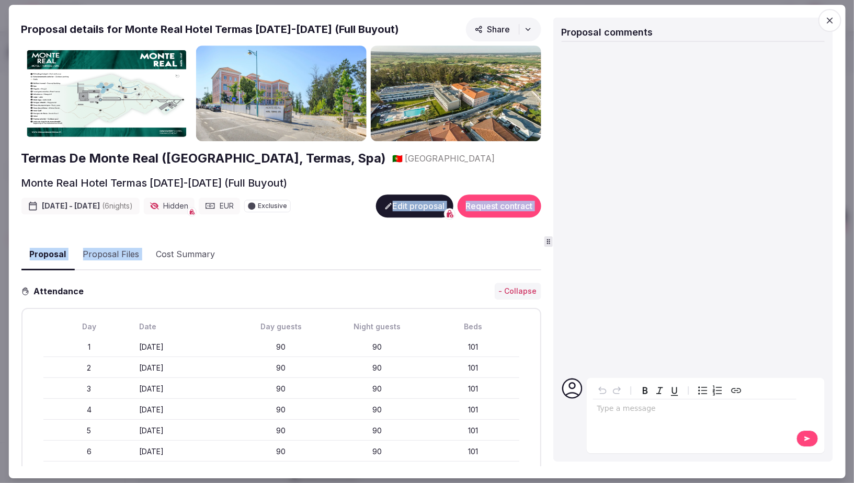
drag, startPoint x: 413, startPoint y: 29, endPoint x: 124, endPoint y: 26, distance: 289.1
click at [124, 26] on div "Proposal details for Monte Real Hotel Termas [DATE]-[DATE] (Full Buyout) Share" at bounding box center [281, 31] width 520 height 28
copy h2 "Monte Real Hotel Termas [DATE]-[DATE] (Full Buyout)"
click at [482, 24] on span "Share" at bounding box center [492, 29] width 36 height 10
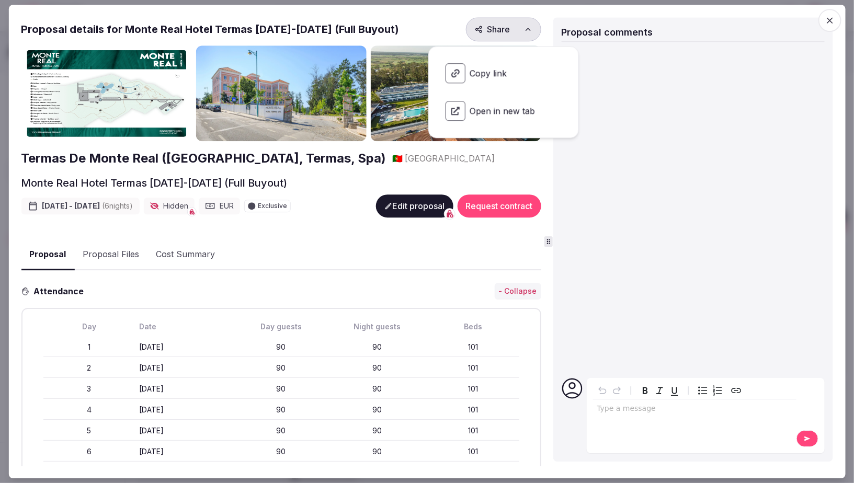
click at [488, 71] on span "Copy link" at bounding box center [503, 73] width 133 height 37
click at [830, 17] on icon "button" at bounding box center [830, 20] width 10 height 10
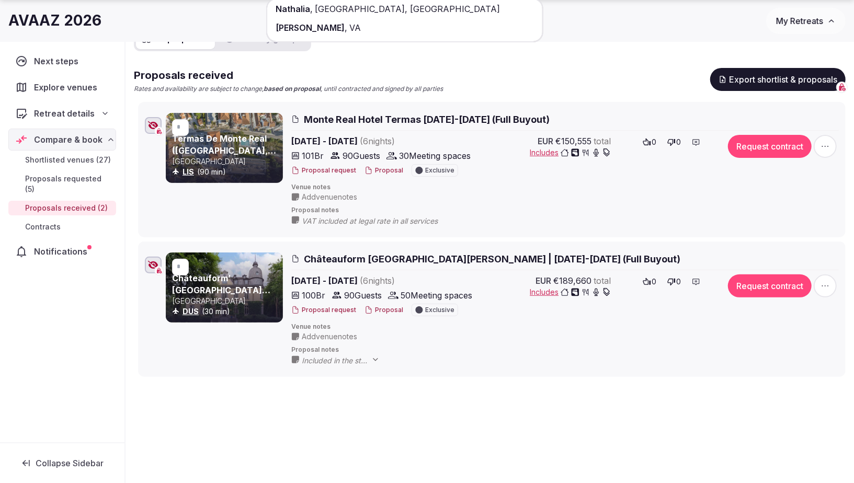
scroll to position [163, 0]
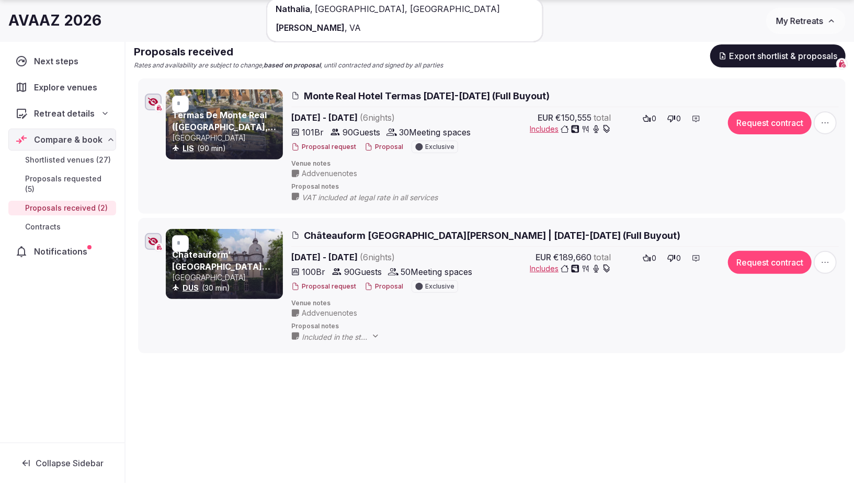
click at [470, 234] on span "Châteauform [GEOGRAPHIC_DATA][PERSON_NAME] | [DATE]-[DATE] (Full Buyout)" at bounding box center [492, 235] width 376 height 13
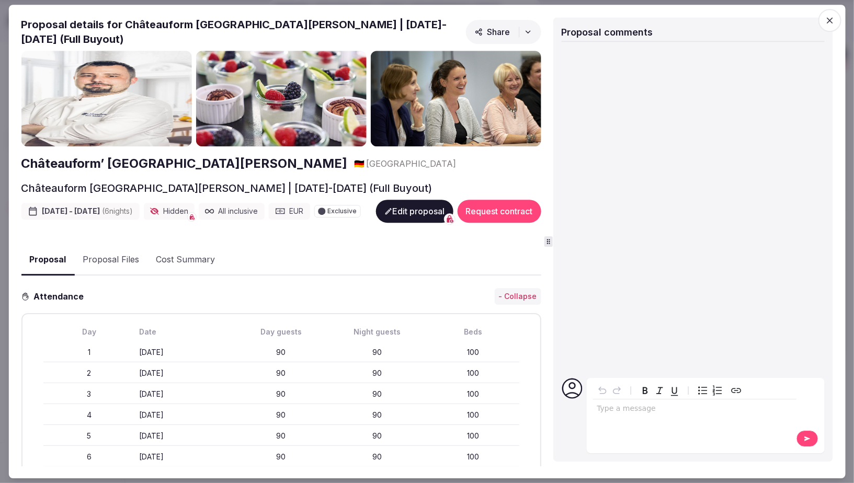
click at [101, 122] on img at bounding box center [106, 99] width 170 height 96
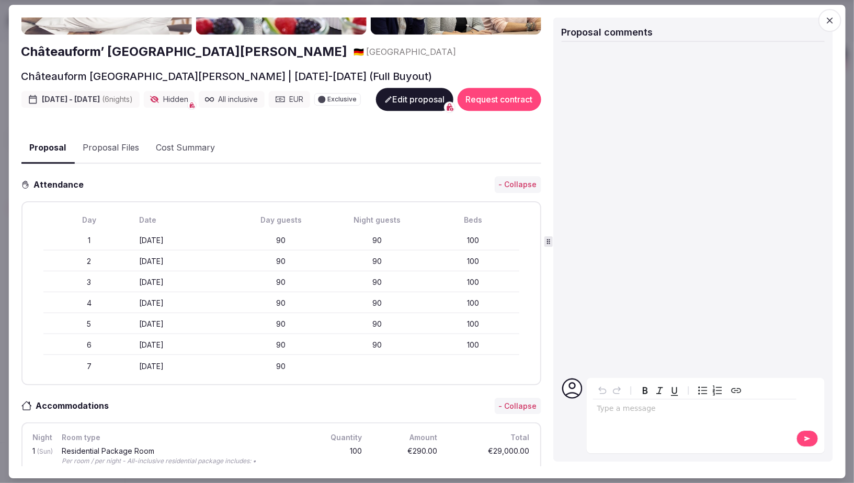
scroll to position [0, 0]
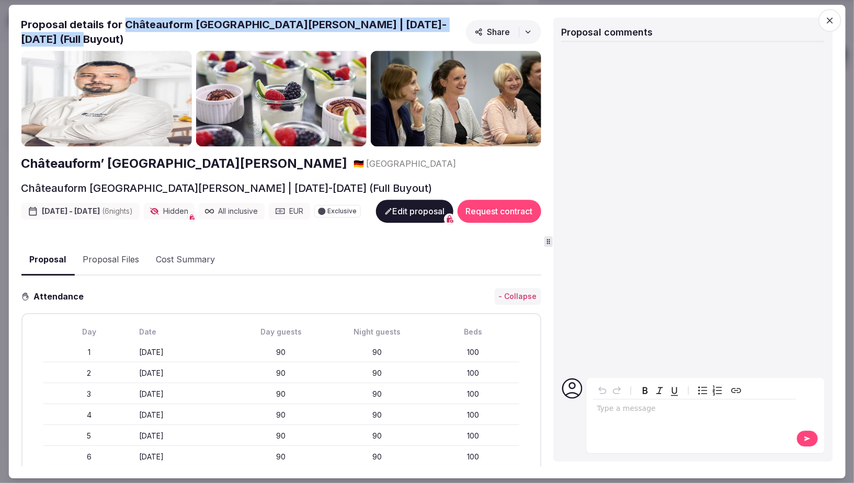
drag, startPoint x: 122, startPoint y: 22, endPoint x: 130, endPoint y: 46, distance: 25.1
click at [130, 46] on h2 "Proposal details for Châteauform [GEOGRAPHIC_DATA][PERSON_NAME] | [DATE]-[DATE]…" at bounding box center [241, 31] width 440 height 29
copy h2 "Châteauform [GEOGRAPHIC_DATA][PERSON_NAME] | [DATE]-[DATE] (Full Buyout)"
click at [494, 31] on span "Share" at bounding box center [492, 32] width 36 height 10
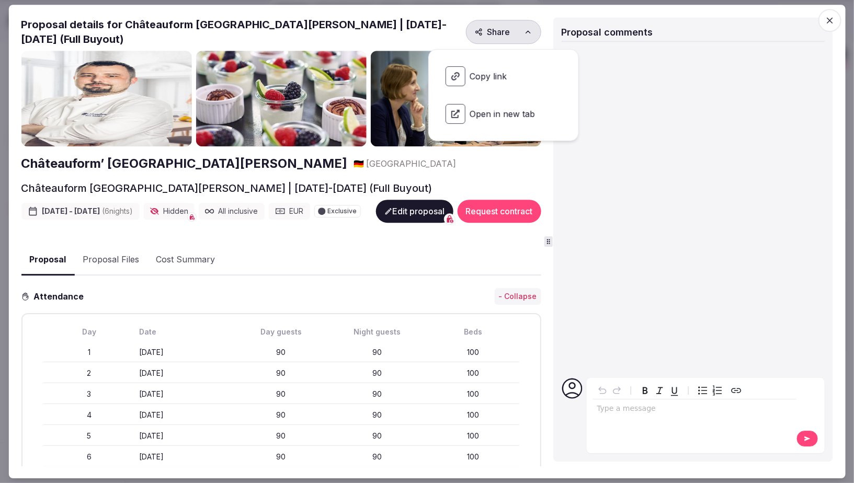
click at [471, 78] on span "Copy link" at bounding box center [503, 76] width 133 height 37
click at [828, 20] on icon "button" at bounding box center [830, 20] width 10 height 10
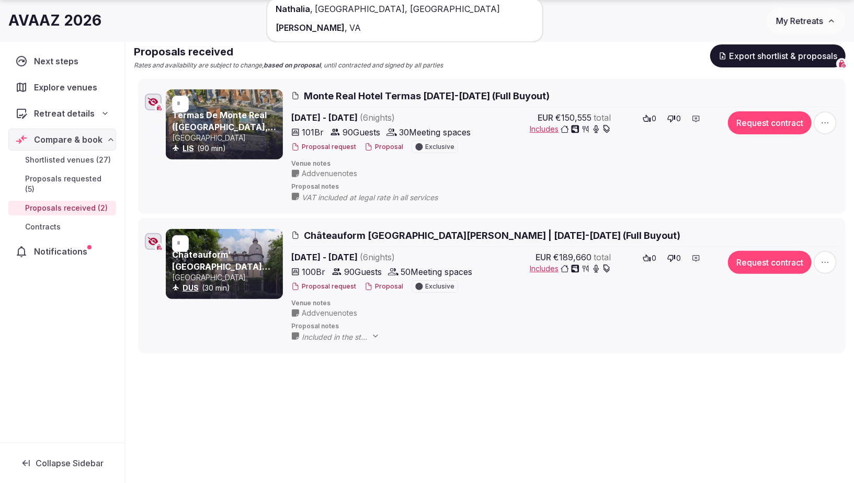
click at [216, 257] on link "Châteauform’ [GEOGRAPHIC_DATA][PERSON_NAME]" at bounding box center [221, 266] width 98 height 34
click at [434, 89] on span "Monte Real Hotel Termas [DATE]-[DATE] (Full Buyout)" at bounding box center [427, 95] width 246 height 13
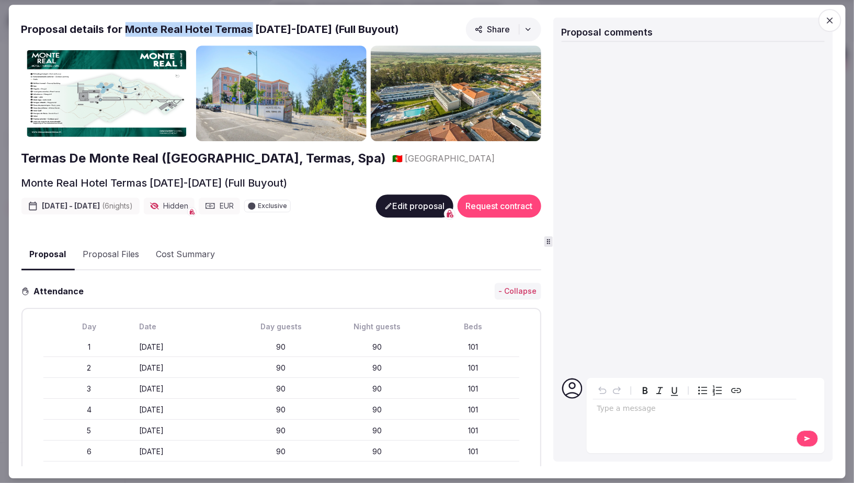
drag, startPoint x: 124, startPoint y: 29, endPoint x: 250, endPoint y: 29, distance: 125.5
click at [250, 29] on h2 "Proposal details for Monte Real Hotel Termas [DATE]-[DATE] (Full Buyout)" at bounding box center [210, 29] width 378 height 15
click at [832, 21] on icon "button" at bounding box center [830, 20] width 10 height 10
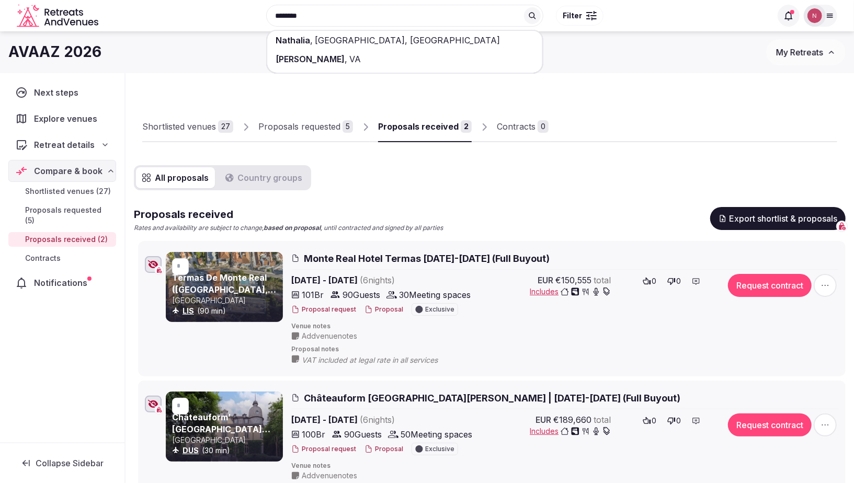
click at [299, 138] on link "Proposals requested 5" at bounding box center [305, 127] width 95 height 30
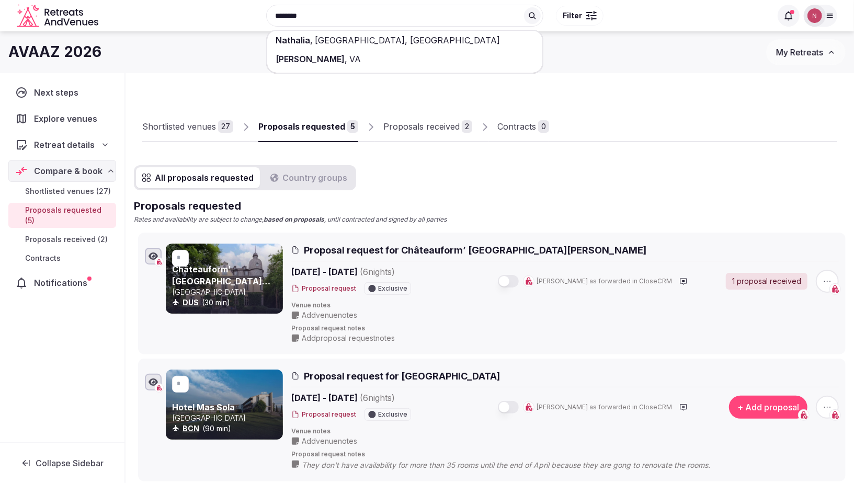
click at [205, 123] on div "Shortlisted venues" at bounding box center [179, 126] width 74 height 13
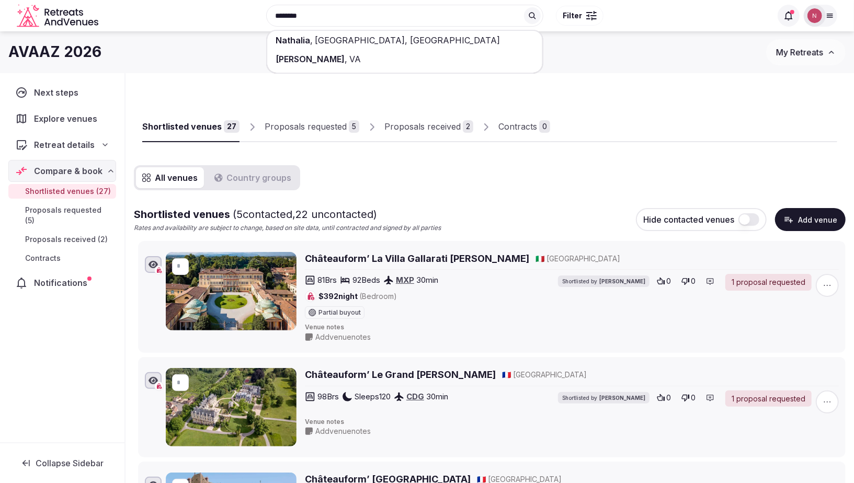
click at [302, 128] on div "Proposals requested" at bounding box center [306, 126] width 82 height 13
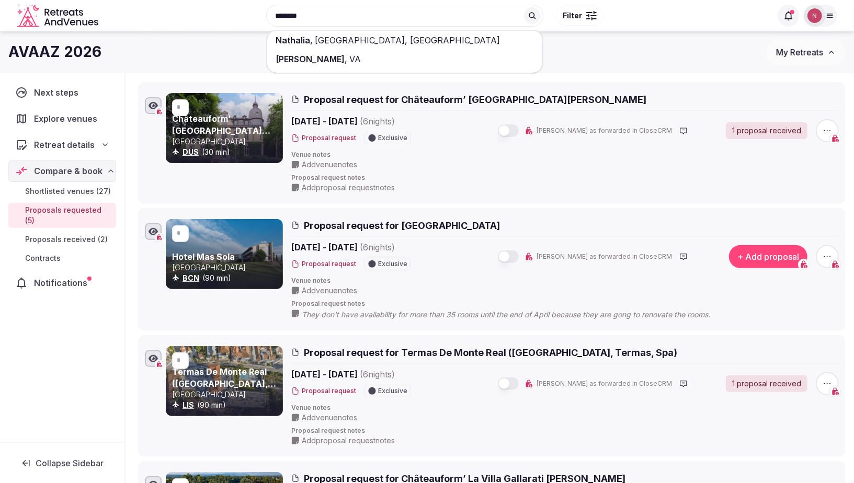
scroll to position [146, 0]
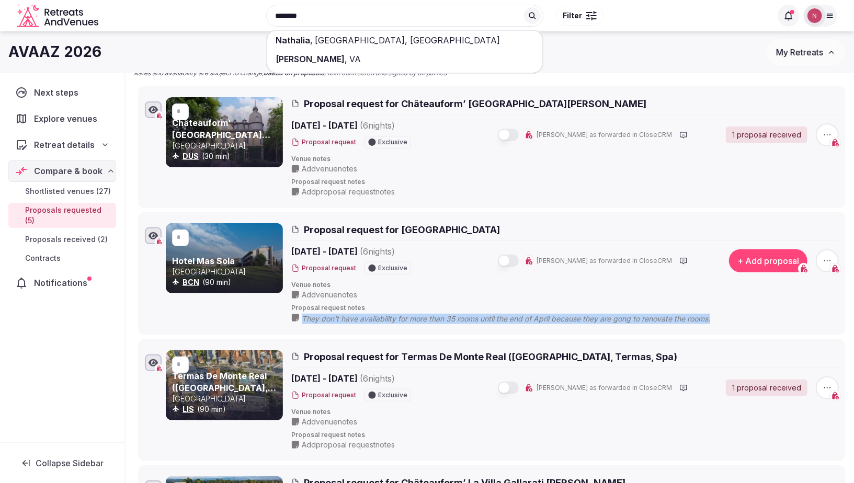
drag, startPoint x: 726, startPoint y: 317, endPoint x: 299, endPoint y: 320, distance: 426.6
click at [299, 320] on div "They don't have availability for more than 35 rooms until the end of April beca…" at bounding box center [525, 319] width 468 height 12
click at [826, 259] on icon "button" at bounding box center [827, 261] width 10 height 10
click at [763, 199] on button "Withdraw proposal request" at bounding box center [788, 196] width 119 height 17
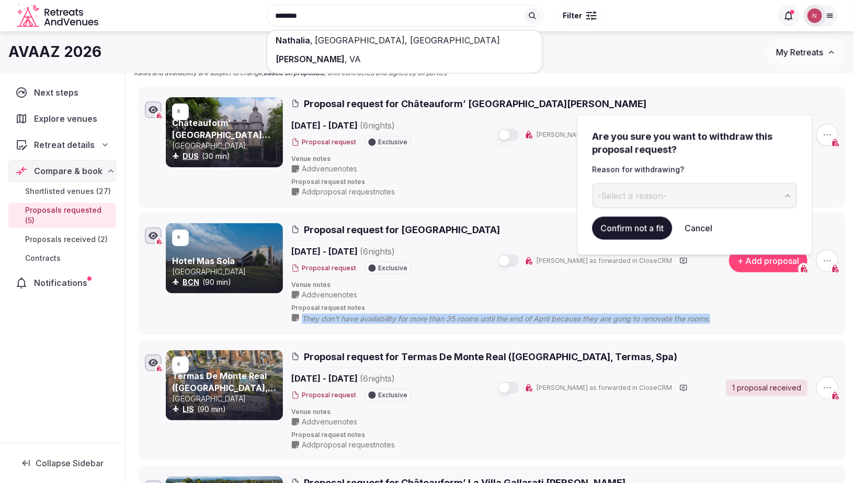
click at [708, 191] on button "-Select a reason-" at bounding box center [694, 195] width 205 height 25
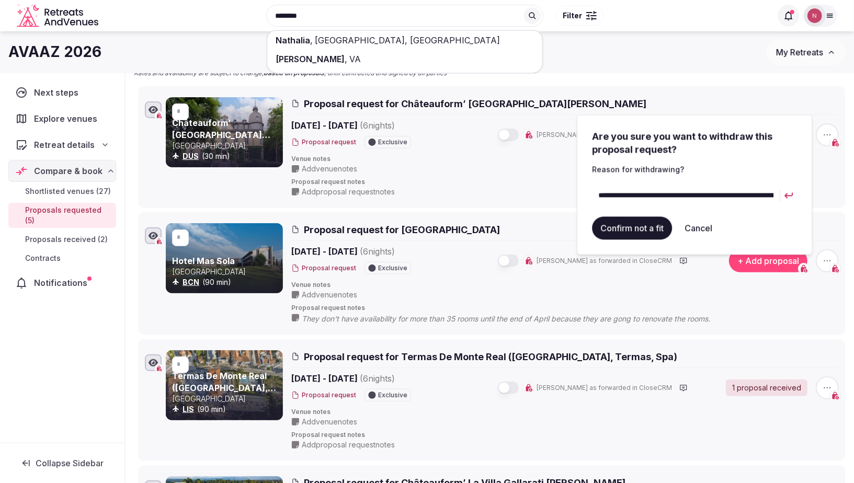
scroll to position [0, 235]
type input "**********"
click at [633, 227] on button "Confirm not a fit" at bounding box center [632, 227] width 80 height 23
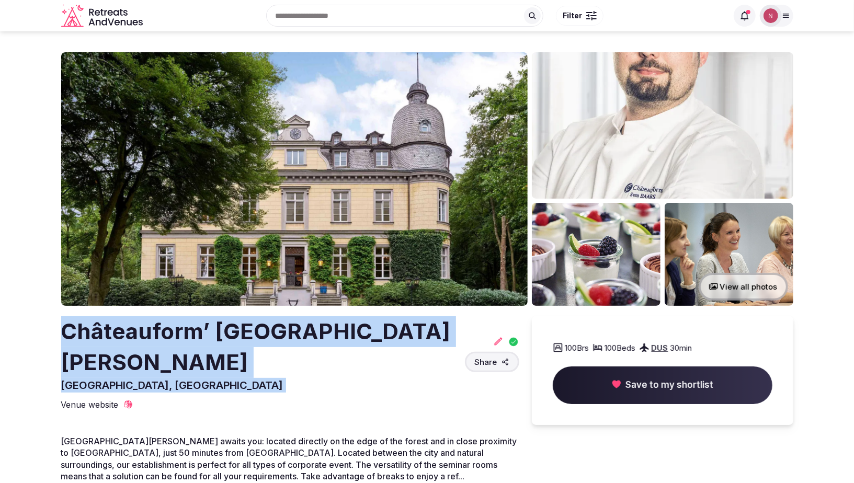
drag, startPoint x: 62, startPoint y: 327, endPoint x: 450, endPoint y: 317, distance: 388.1
click at [396, 356] on div "Châteauform’ Burg Hemmersbach Kerpen, Germany" at bounding box center [260, 354] width 399 height 76
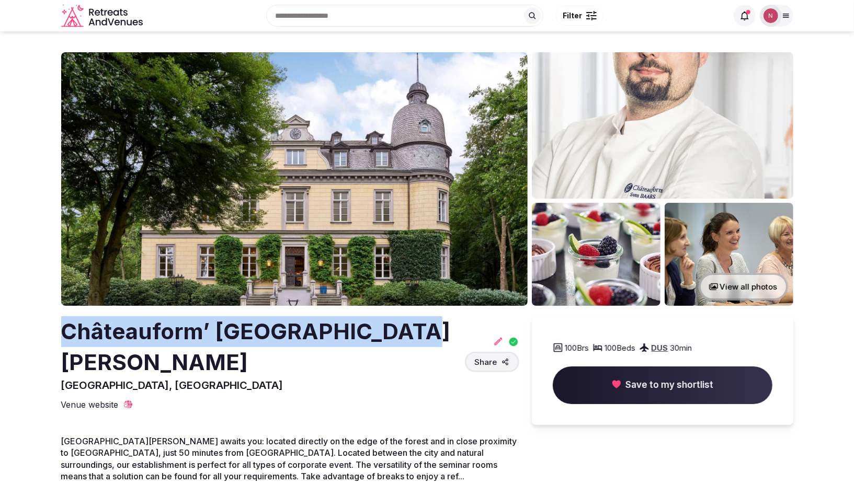
drag, startPoint x: 432, startPoint y: 333, endPoint x: 35, endPoint y: 341, distance: 397.4
copy h2 "Châteauform’ [GEOGRAPHIC_DATA][PERSON_NAME]"
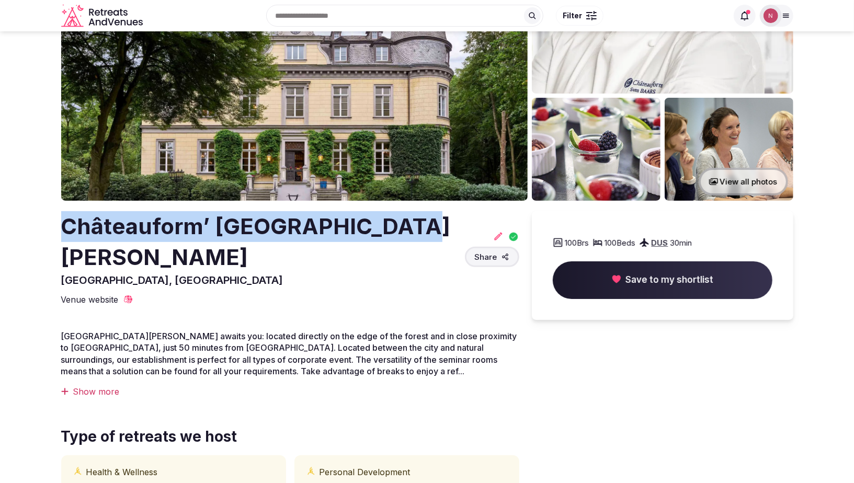
scroll to position [100, 0]
